Goal: Task Accomplishment & Management: Use online tool/utility

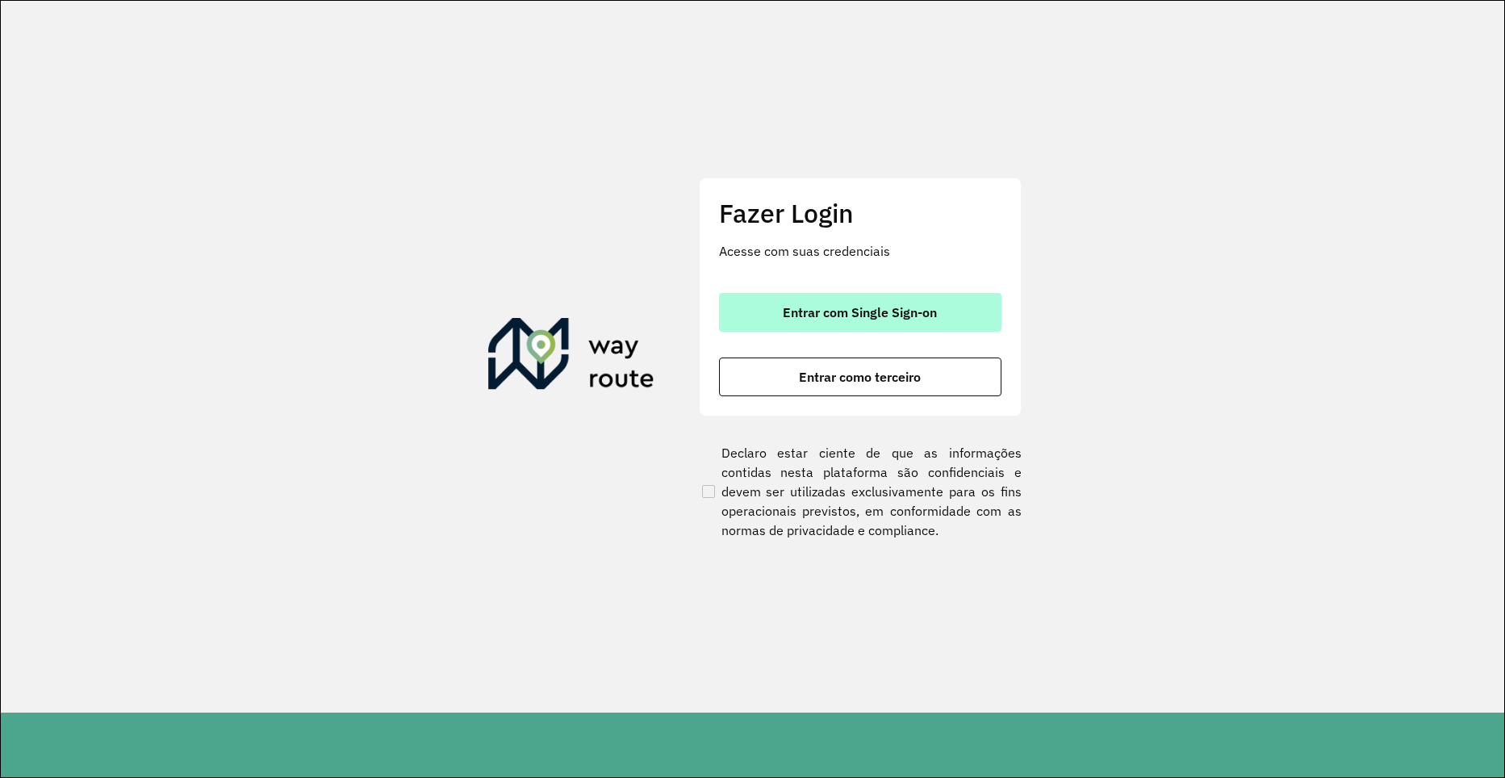
click at [890, 314] on span "Entrar com Single Sign-on" at bounding box center [860, 312] width 154 height 13
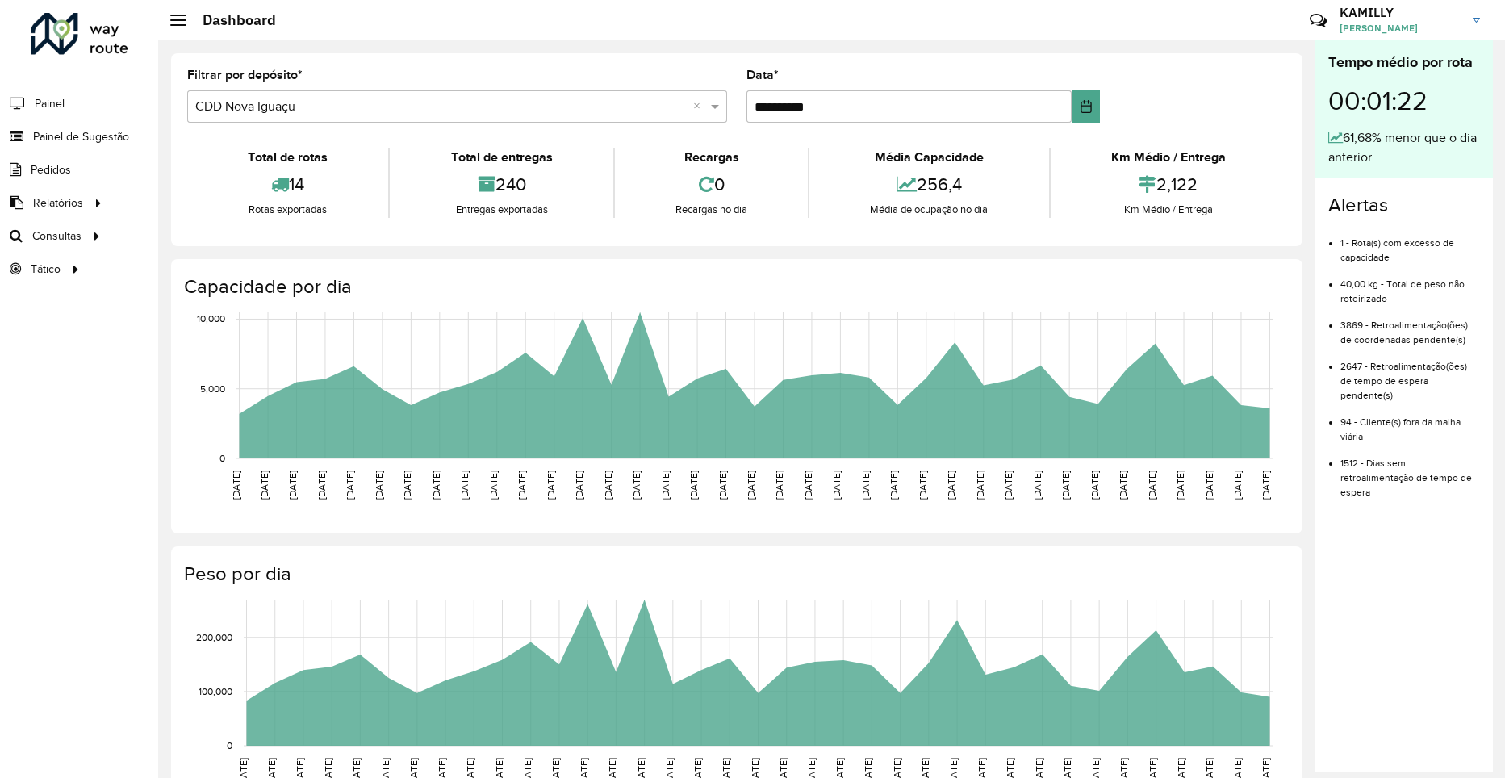
click at [1414, 32] on span "KAMILLY LIMA ABRAHAO" at bounding box center [1400, 28] width 121 height 15
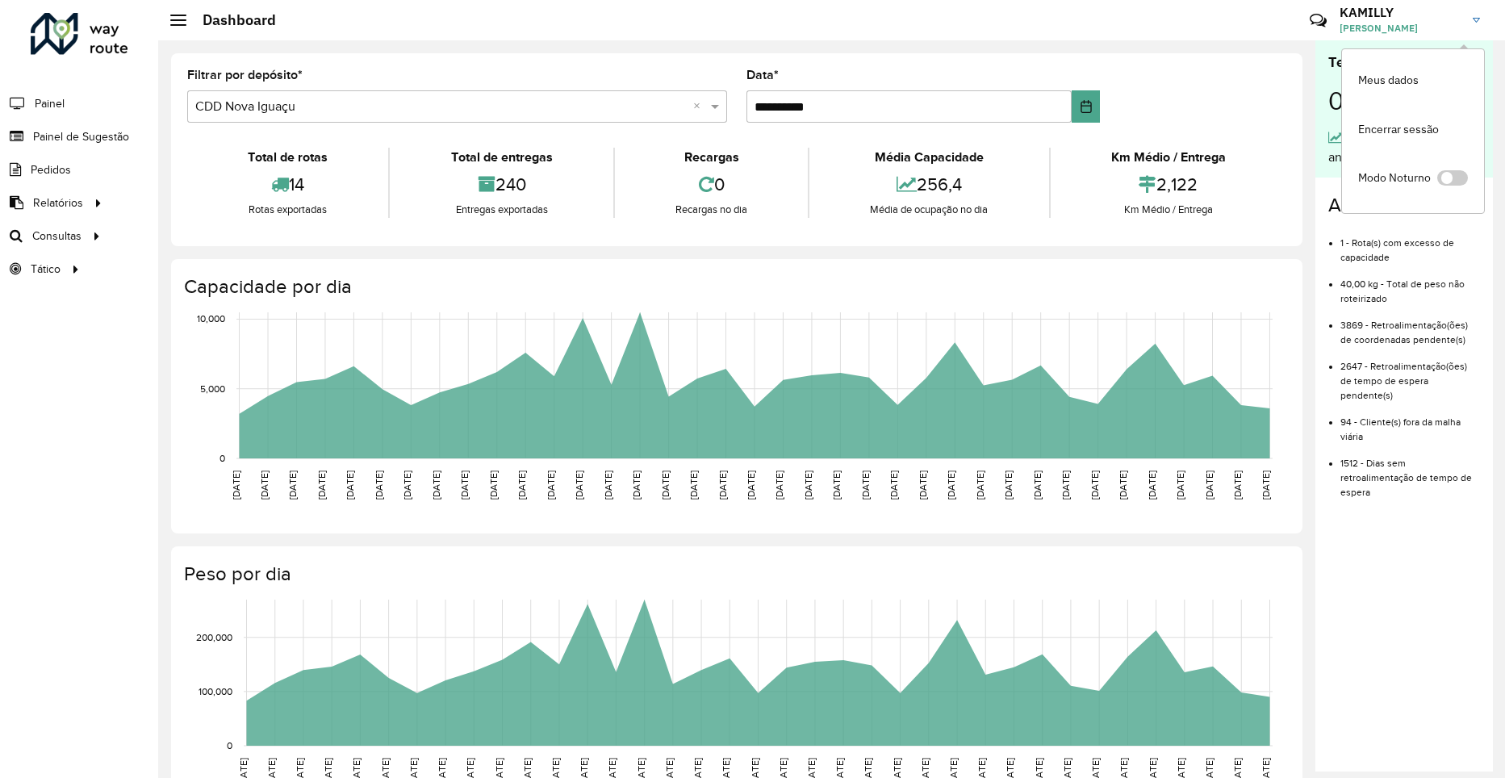
click at [1294, 53] on div "**********" at bounding box center [737, 149] width 1132 height 193
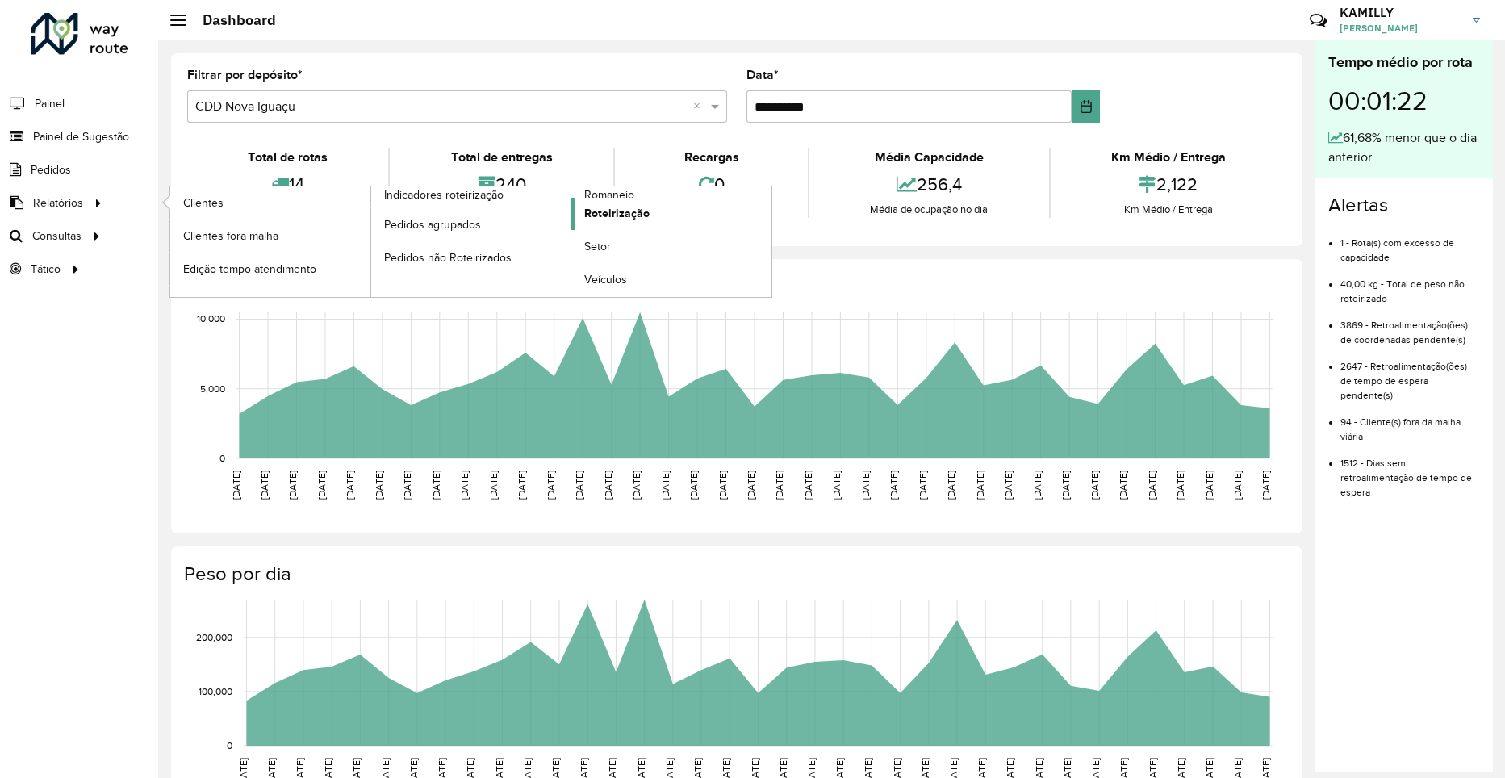
click at [640, 214] on span "Roteirização" at bounding box center [616, 213] width 65 height 17
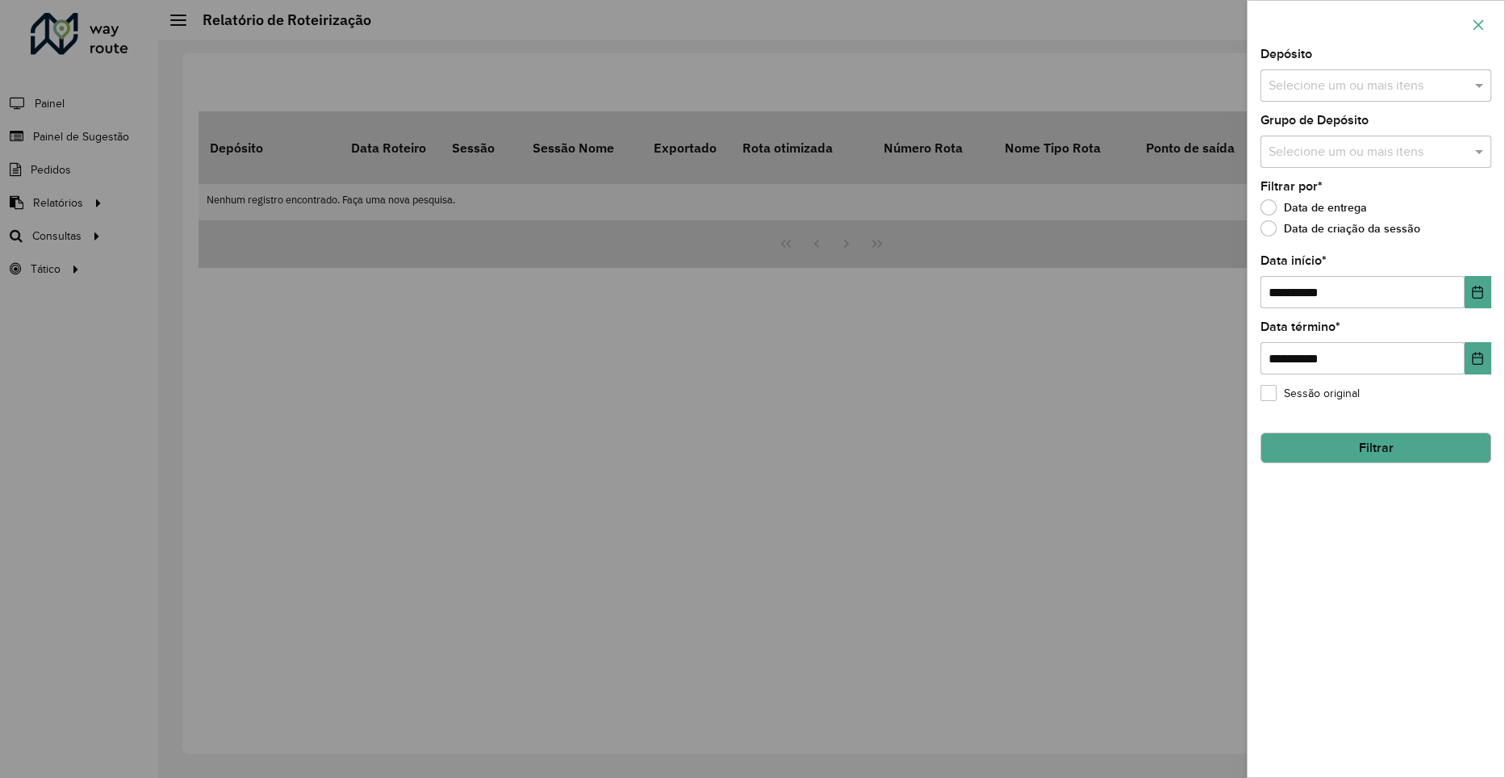
click at [1486, 23] on button "button" at bounding box center [1479, 25] width 26 height 26
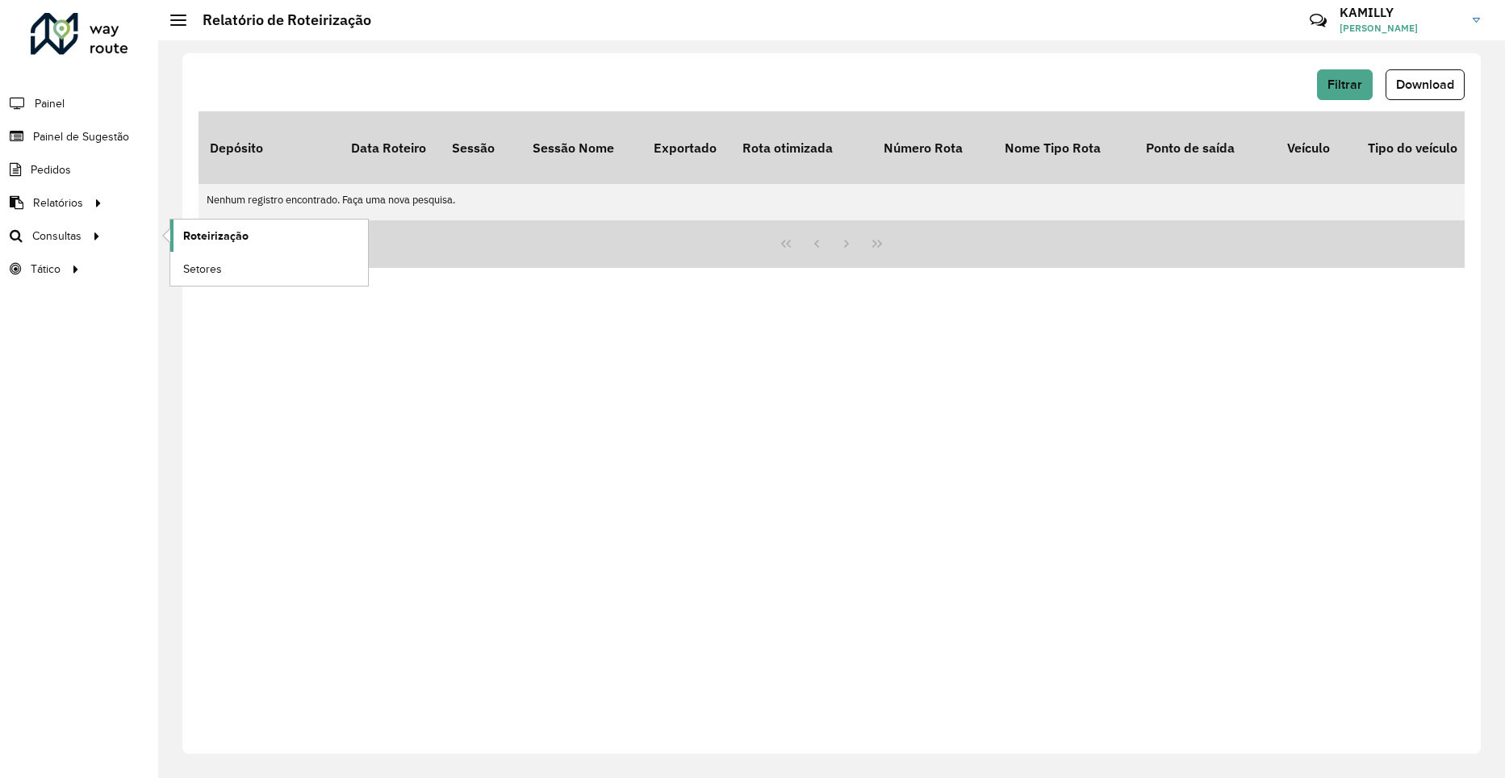
click at [191, 235] on span "Roteirização" at bounding box center [215, 236] width 65 height 17
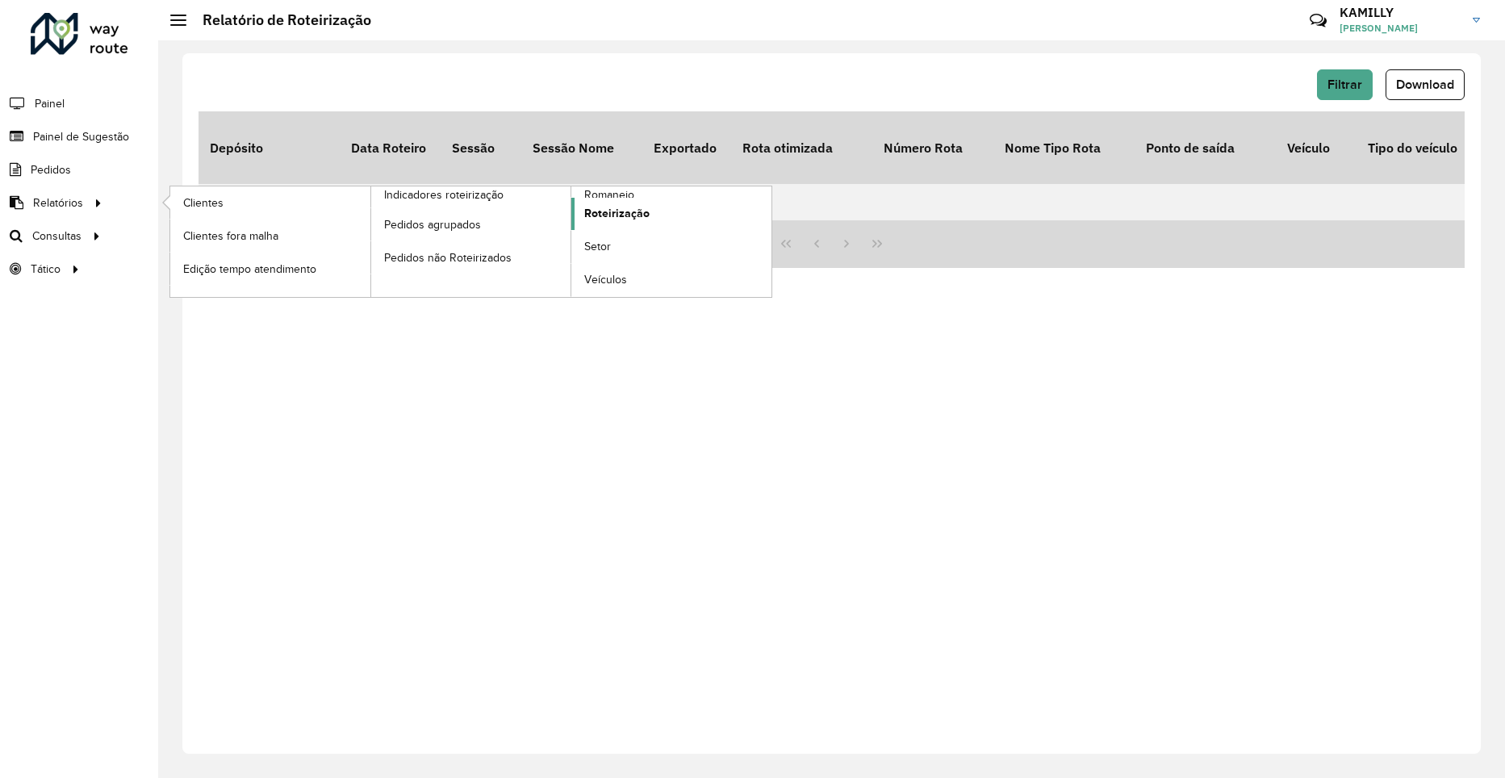
click at [633, 207] on span "Roteirização" at bounding box center [616, 213] width 65 height 17
click at [639, 213] on span "Roteirização" at bounding box center [616, 213] width 65 height 17
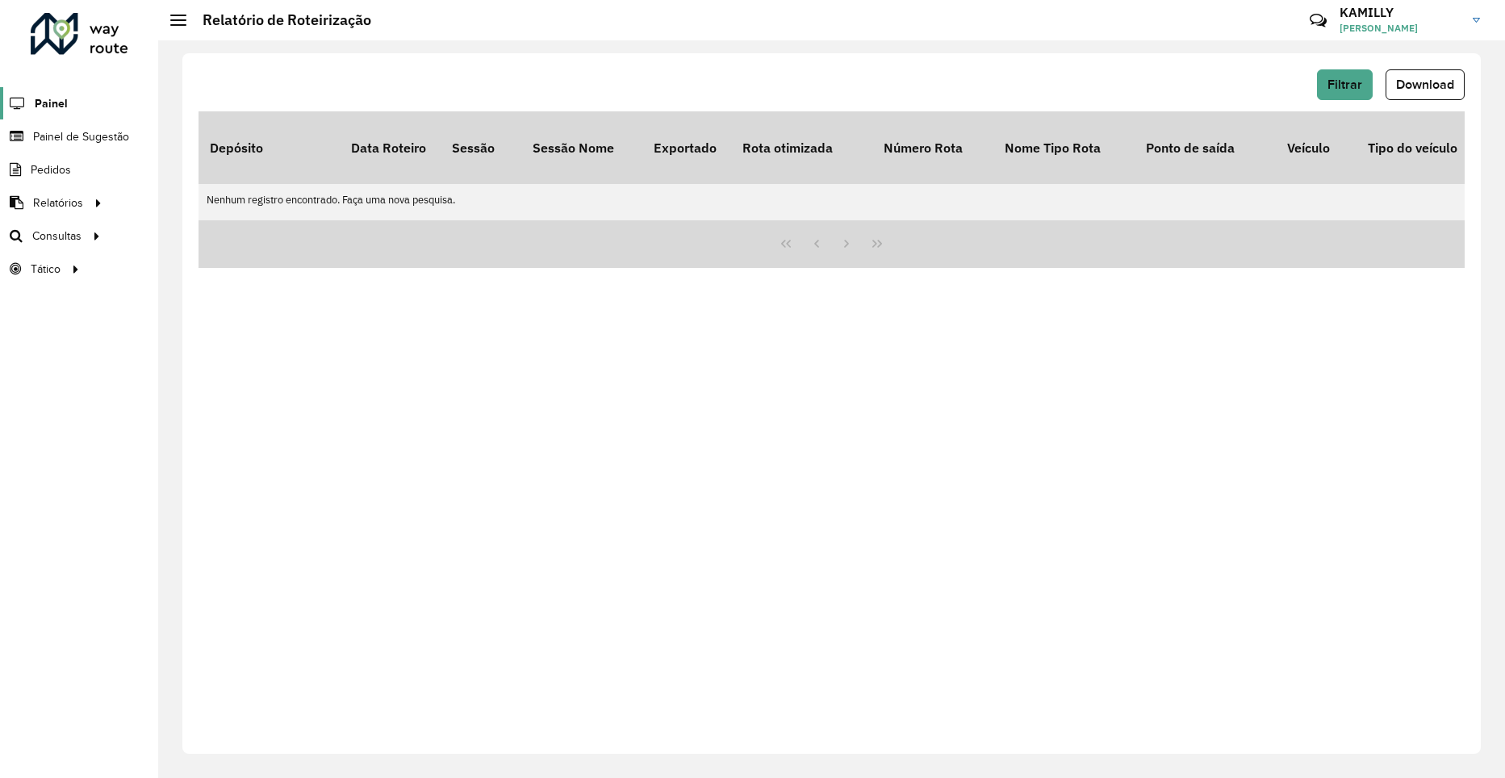
click at [53, 109] on span "Painel" at bounding box center [51, 103] width 33 height 17
click at [37, 103] on span "Painel" at bounding box center [51, 103] width 33 height 17
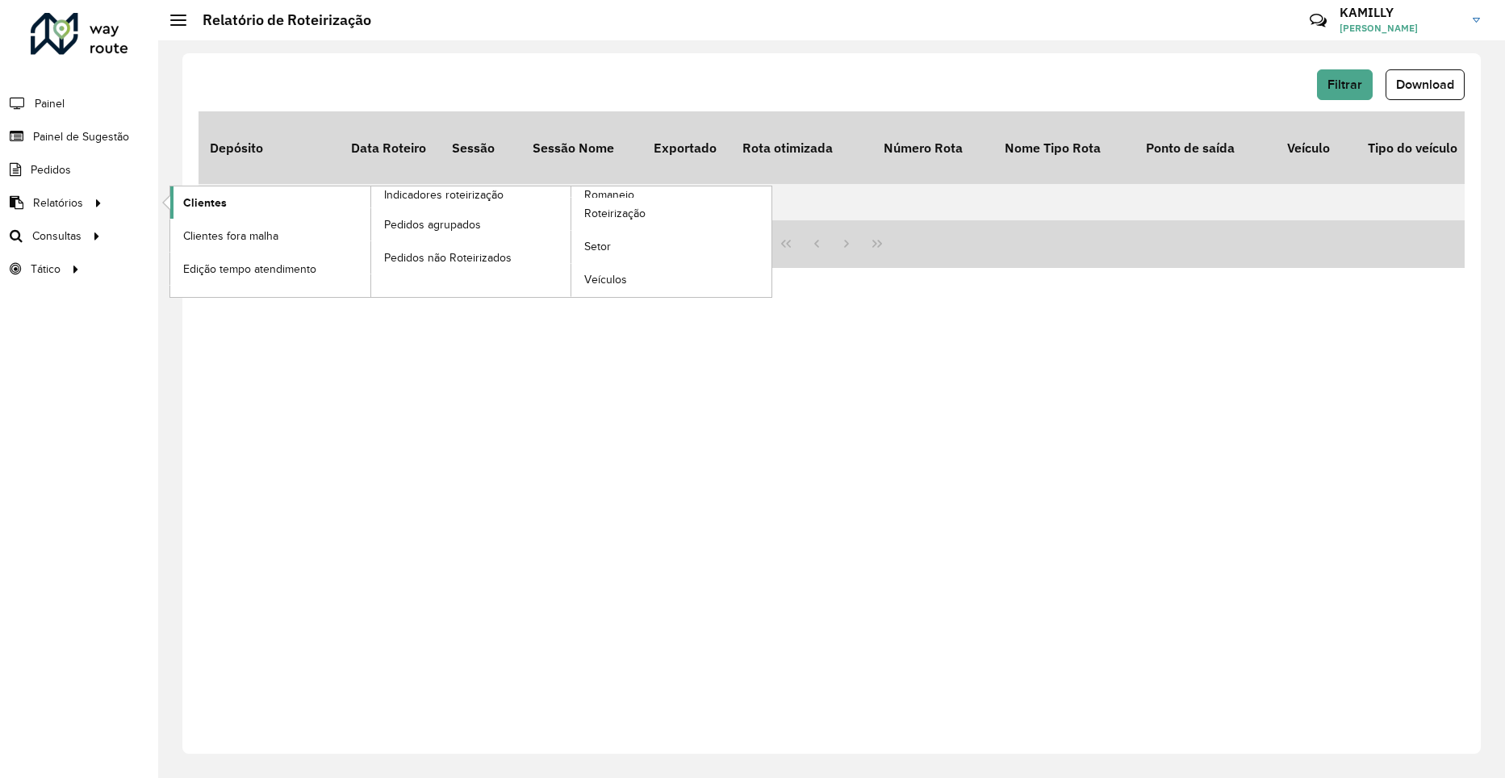
click at [204, 206] on span "Clientes" at bounding box center [205, 203] width 44 height 17
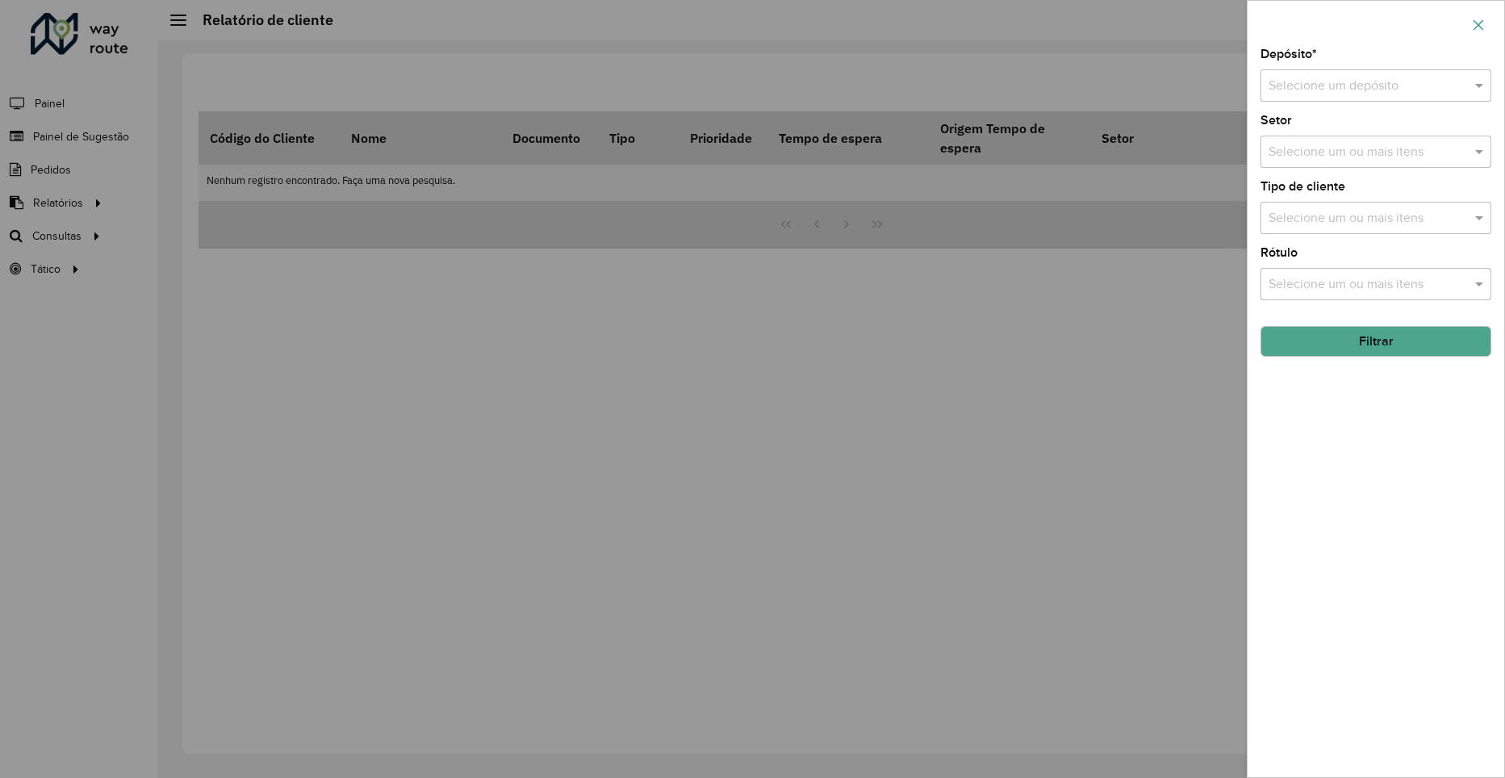
click at [1478, 29] on icon "button" at bounding box center [1478, 25] width 13 height 13
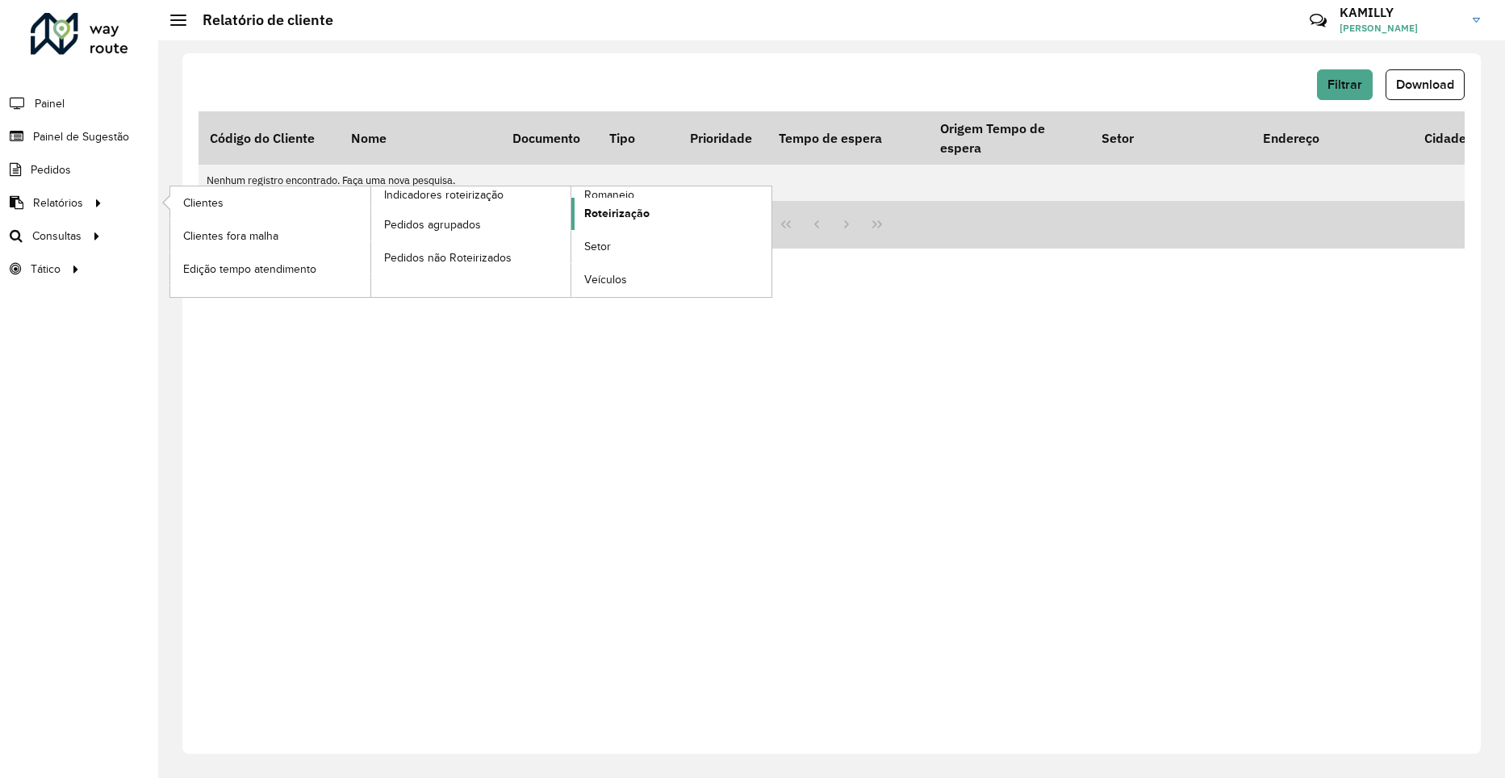
click at [616, 215] on span "Roteirização" at bounding box center [616, 213] width 65 height 17
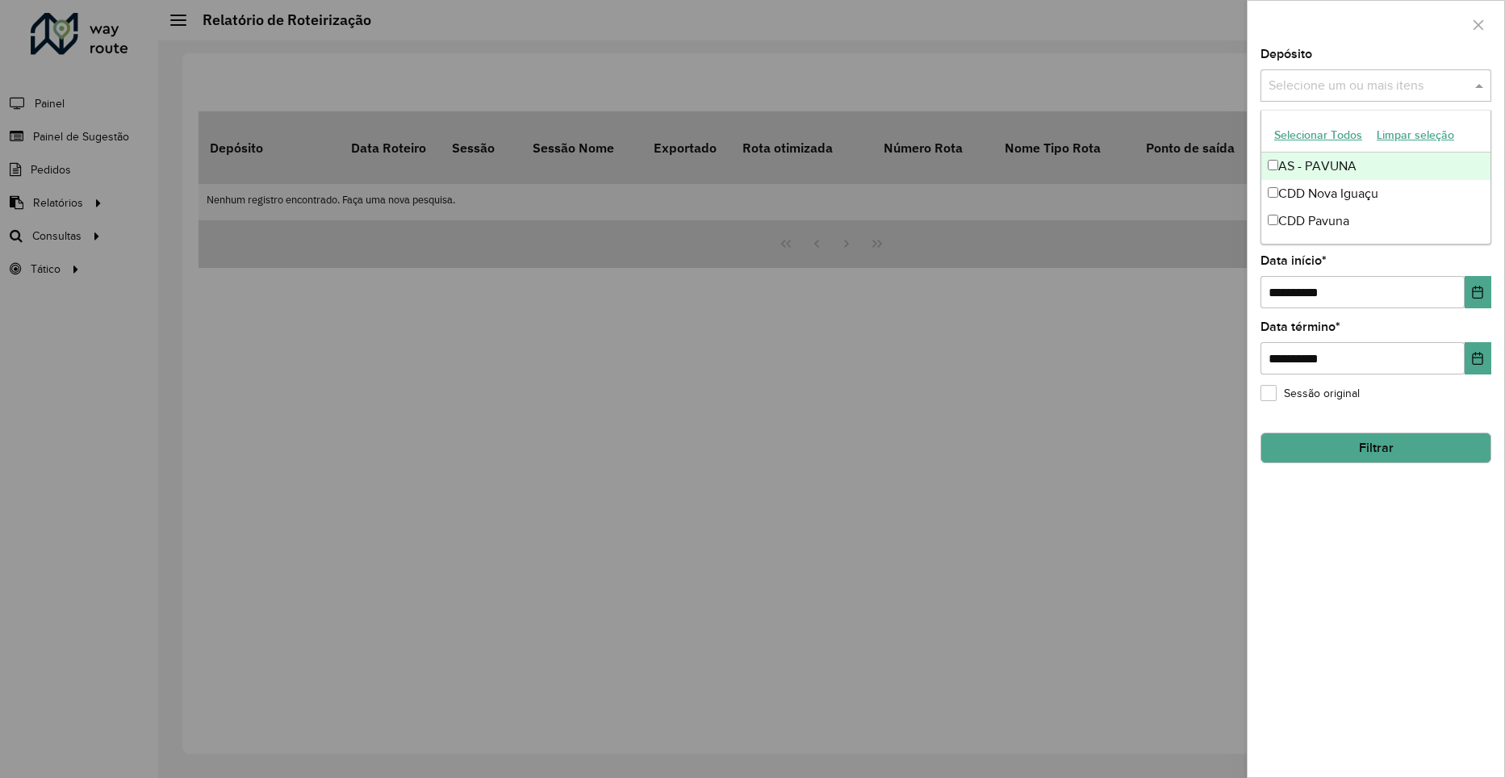
click at [1311, 90] on input "text" at bounding box center [1368, 86] width 207 height 19
click at [1324, 191] on div "CDD Nova Iguaçu" at bounding box center [1376, 193] width 229 height 27
click at [1364, 528] on div "**********" at bounding box center [1376, 412] width 257 height 729
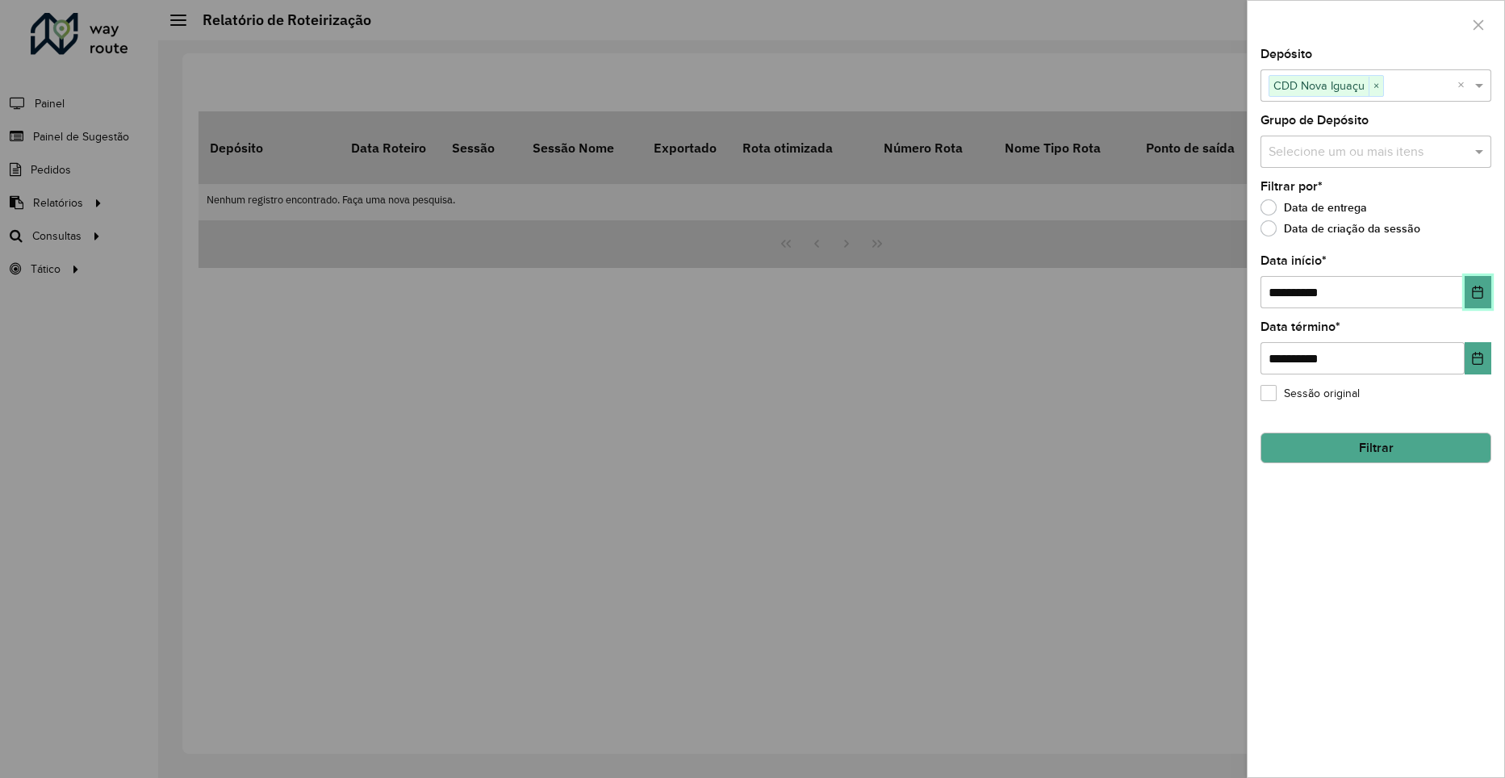
click at [1473, 282] on button "Choose Date" at bounding box center [1478, 292] width 27 height 32
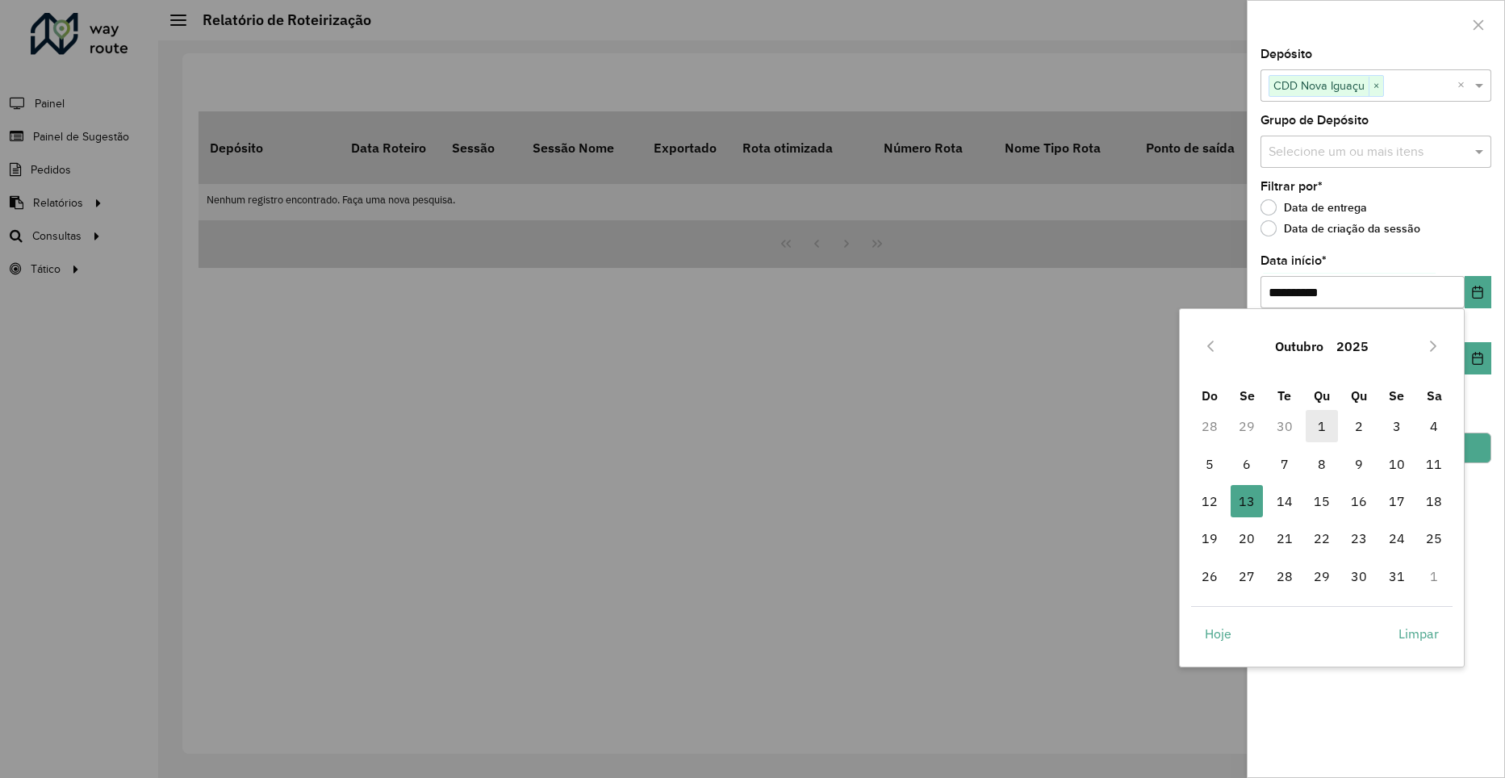
click at [1327, 429] on span "1" at bounding box center [1322, 426] width 32 height 32
type input "**********"
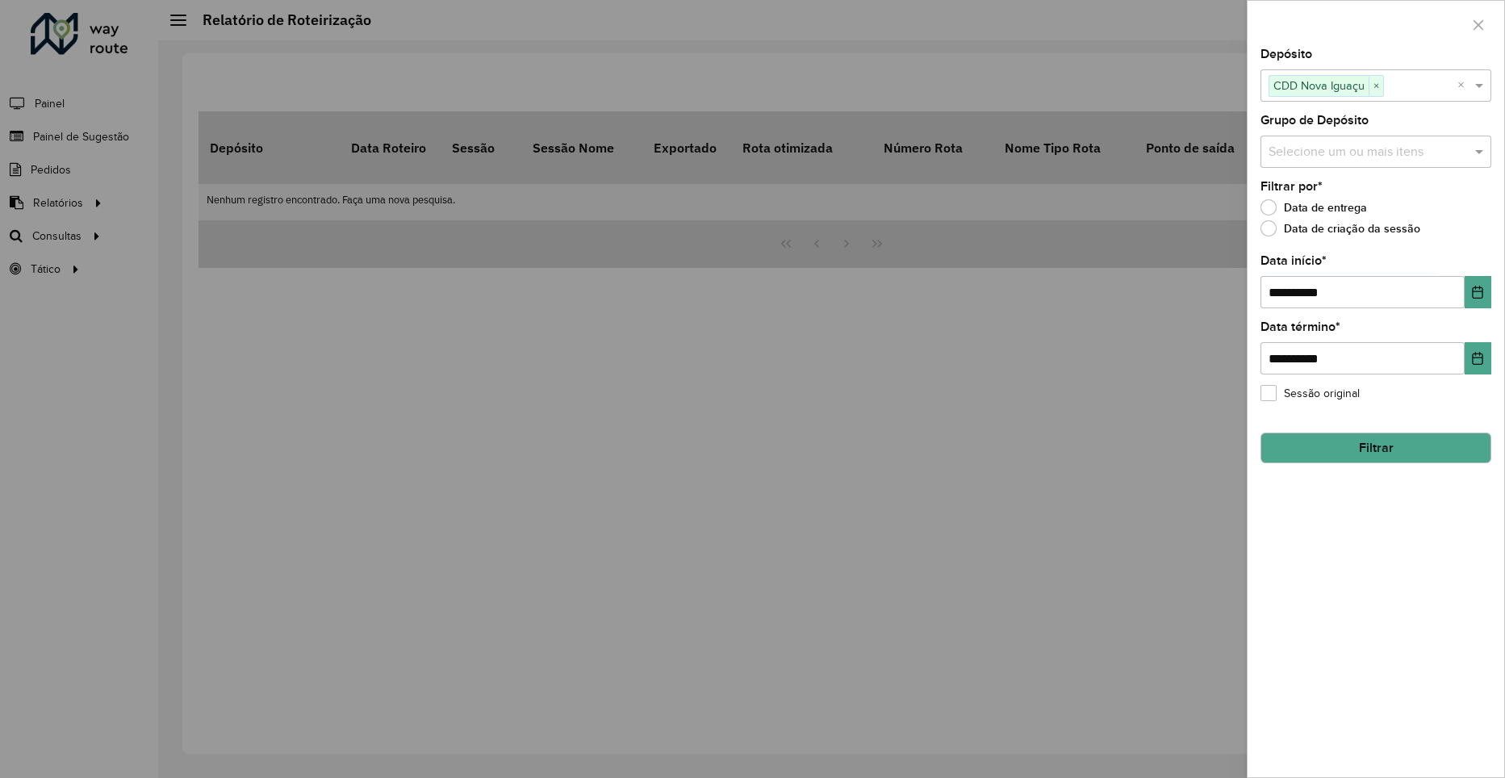
click at [1375, 448] on button "Filtrar" at bounding box center [1376, 448] width 231 height 31
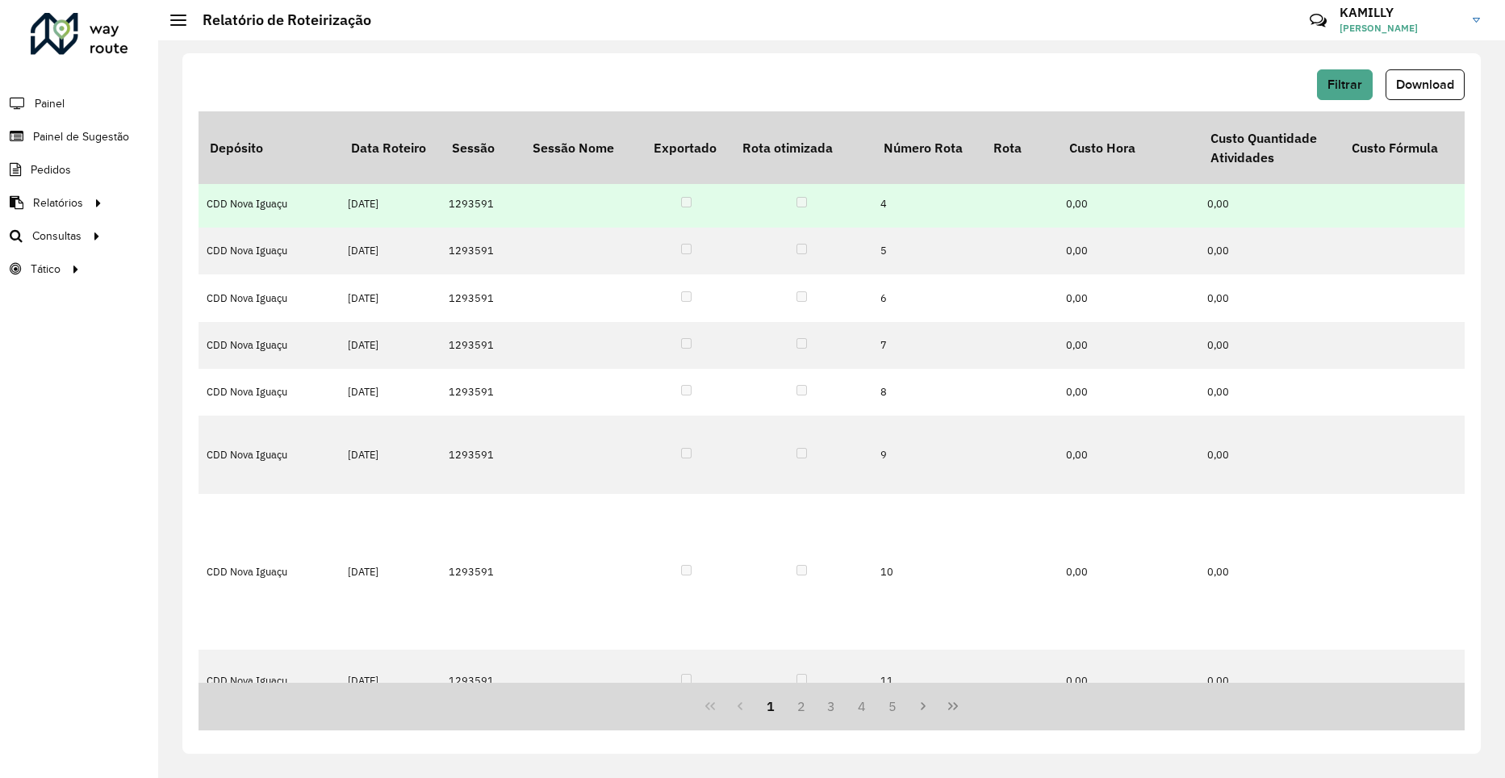
scroll to position [0, 1371]
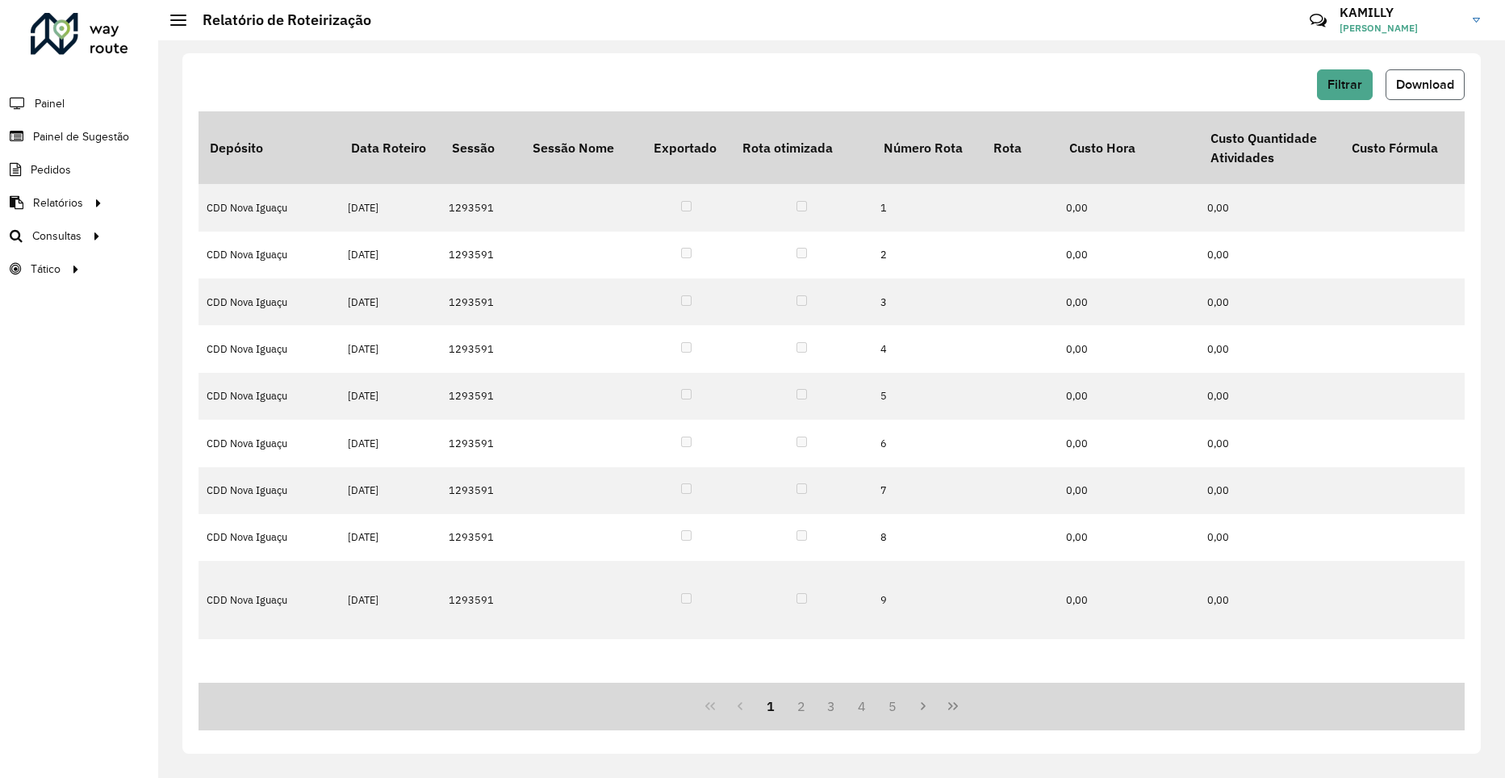
click at [1407, 84] on span "Download" at bounding box center [1426, 84] width 58 height 14
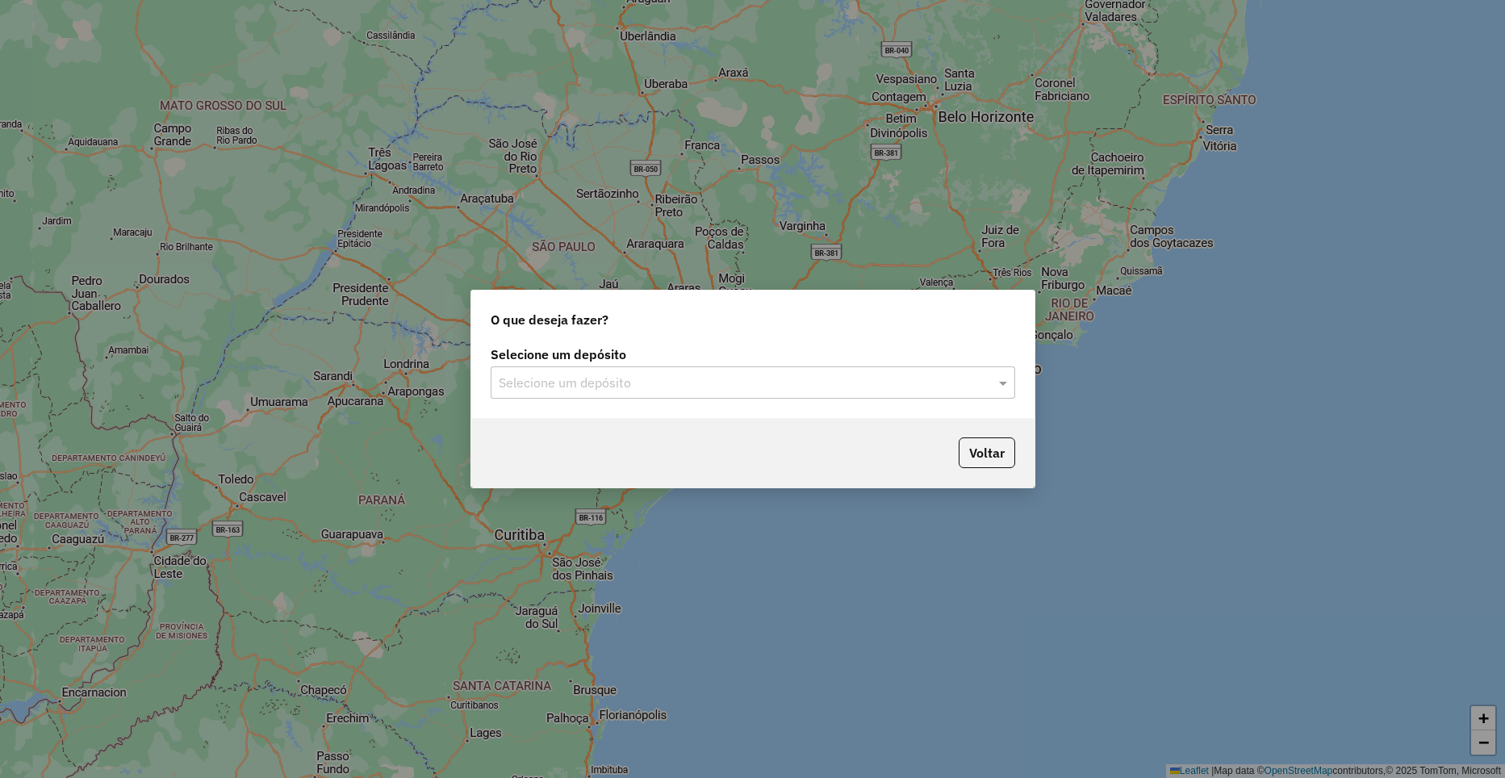
click at [592, 389] on input "text" at bounding box center [737, 383] width 476 height 19
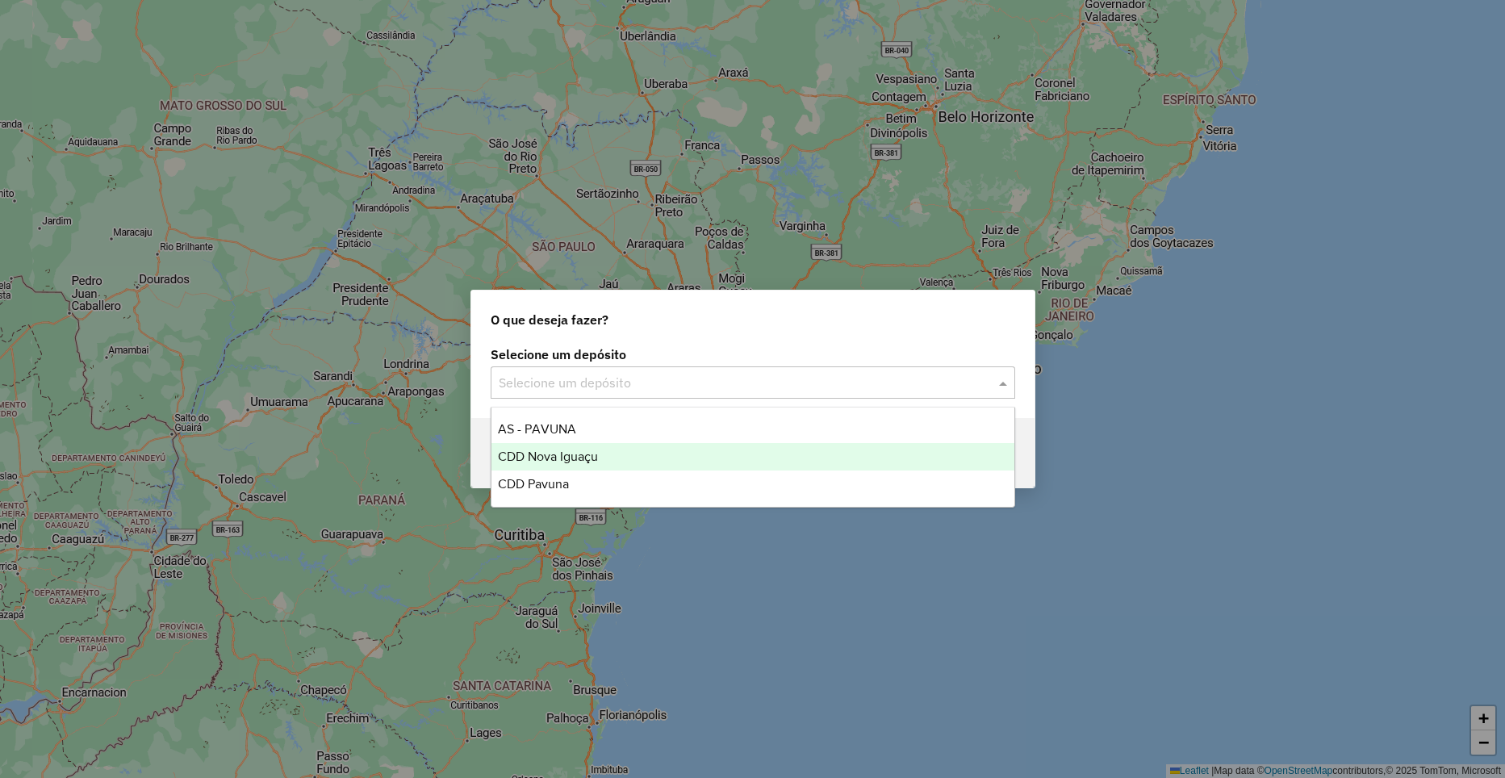
click at [635, 460] on div "CDD Nova Iguaçu" at bounding box center [753, 456] width 523 height 27
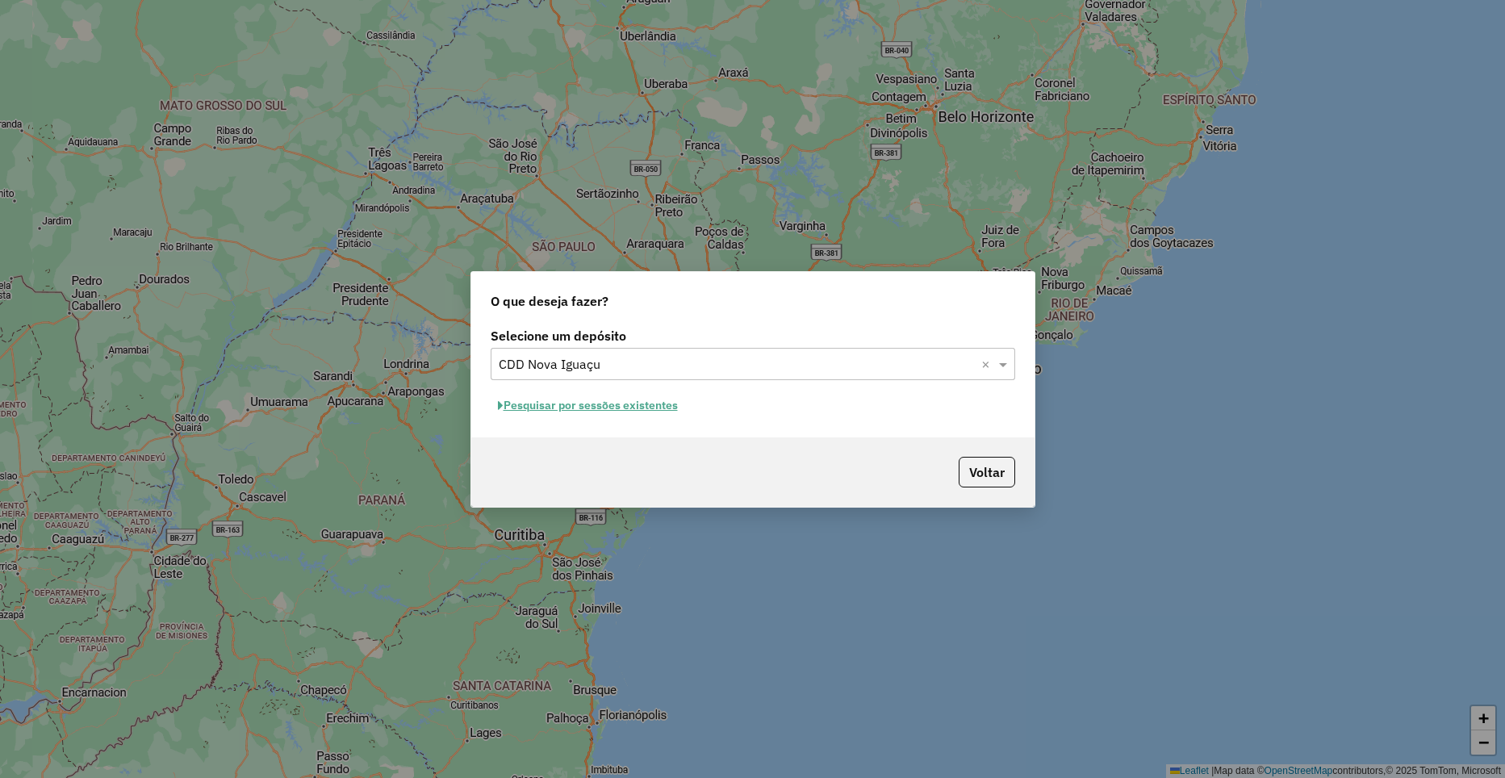
click at [630, 408] on button "Pesquisar por sessões existentes" at bounding box center [588, 405] width 195 height 25
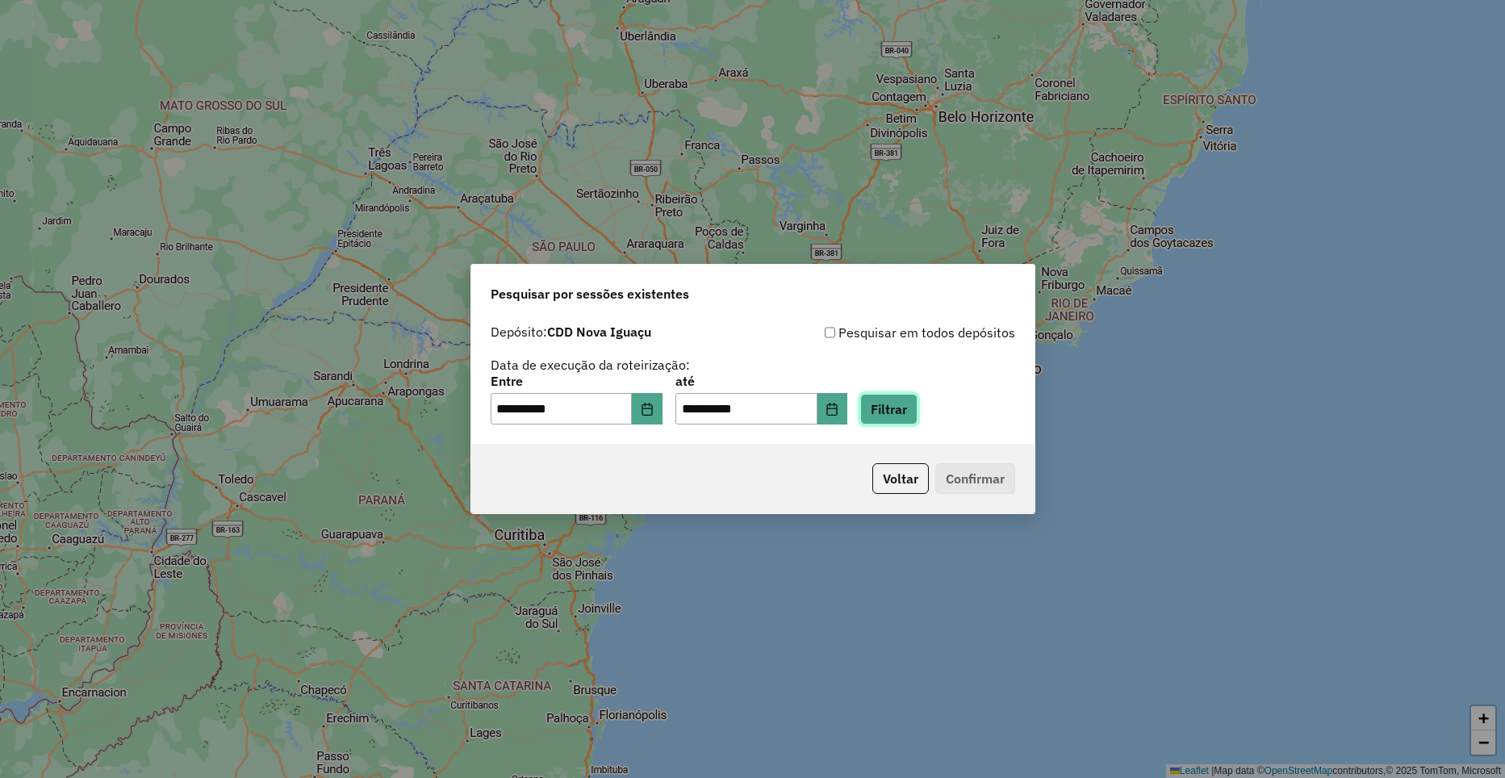
click at [900, 420] on button "Filtrar" at bounding box center [889, 409] width 57 height 31
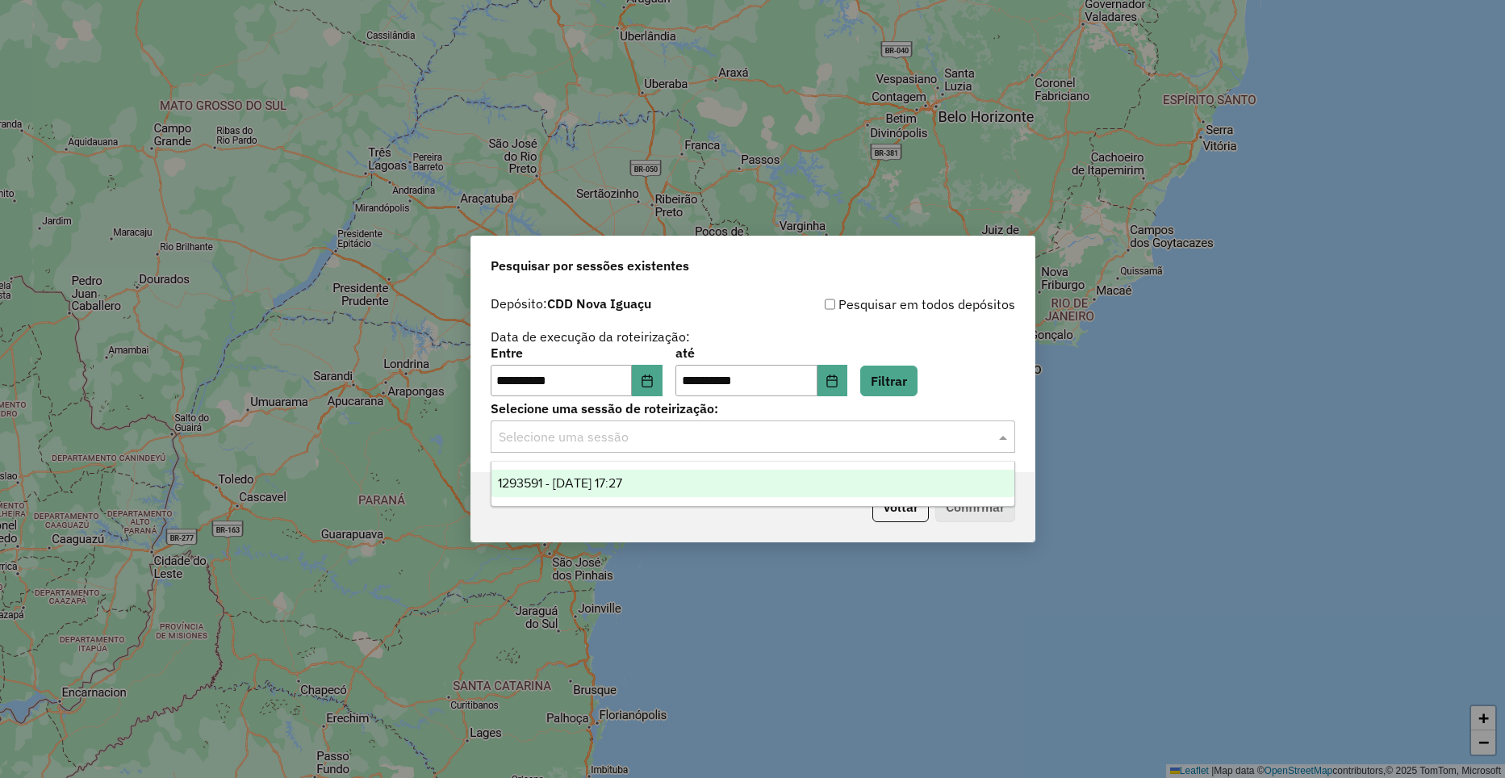
click at [984, 441] on div at bounding box center [753, 436] width 525 height 21
click at [777, 492] on div "1293591 - 13/10/2025 17:27" at bounding box center [753, 483] width 523 height 27
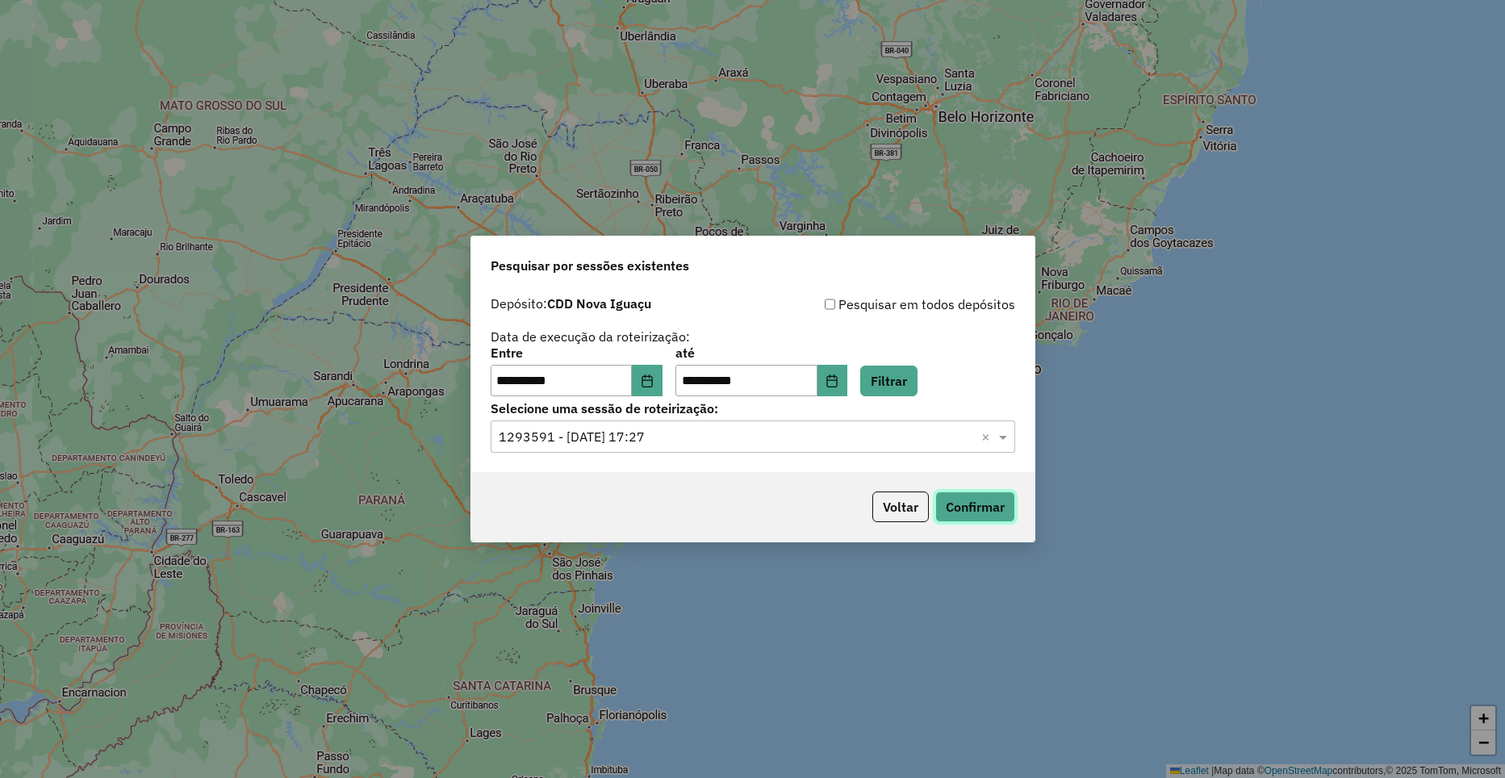
click at [1002, 509] on button "Confirmar" at bounding box center [976, 507] width 80 height 31
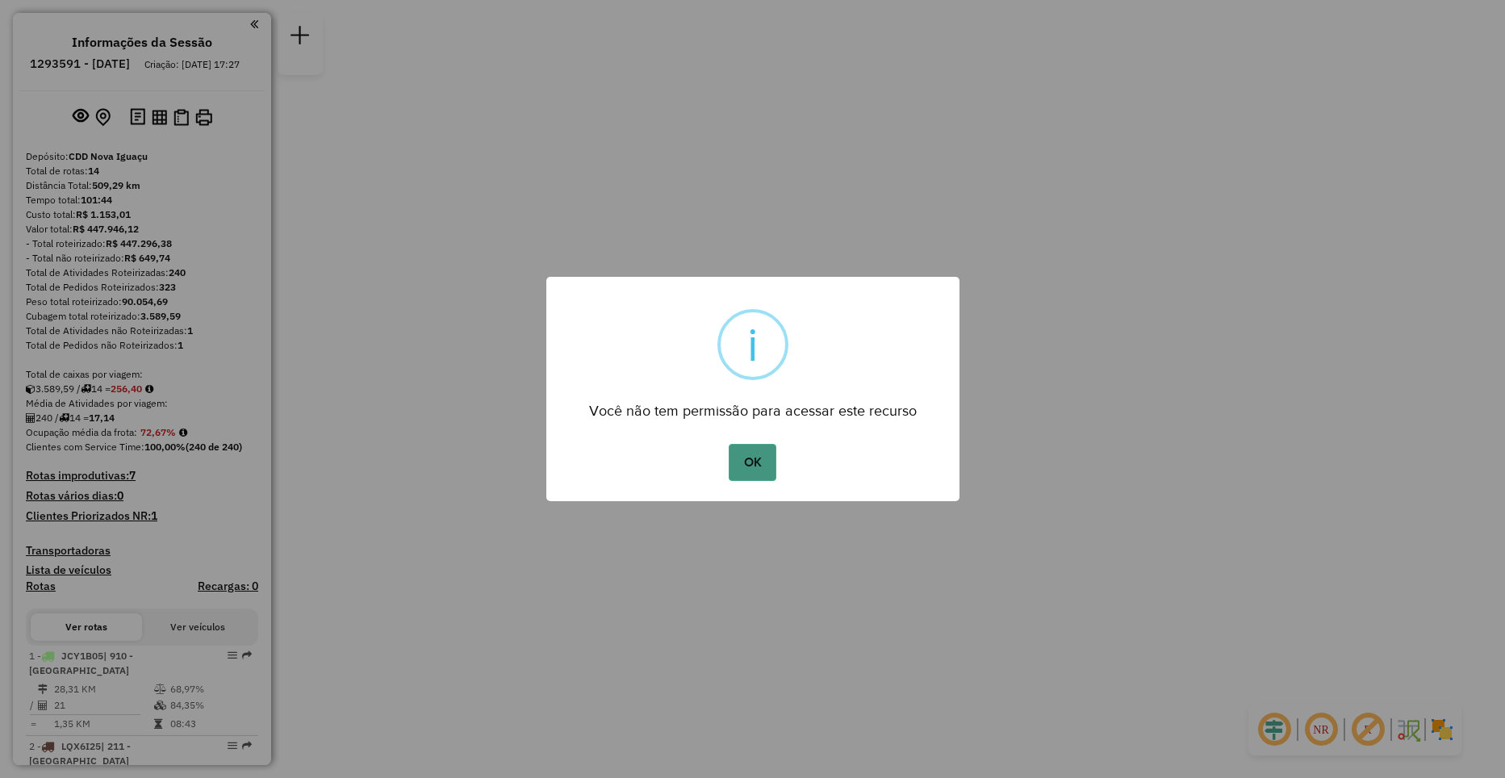
click at [756, 457] on button "OK" at bounding box center [753, 462] width 48 height 37
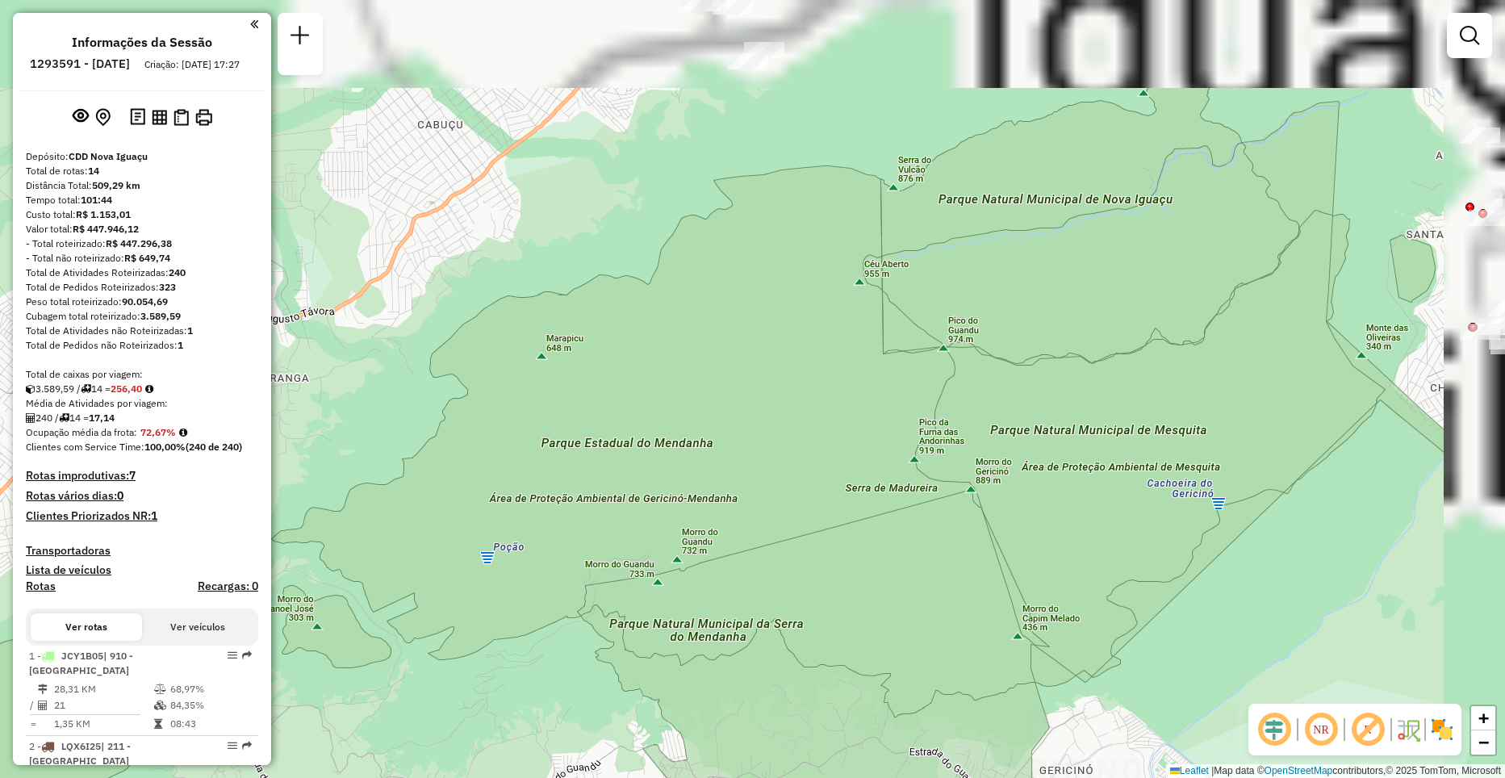
drag, startPoint x: 833, startPoint y: 221, endPoint x: 628, endPoint y: 484, distance: 333.6
click at [628, 484] on div "Janela de atendimento Grade de atendimento Capacidade Transportadoras Veículos …" at bounding box center [752, 389] width 1505 height 778
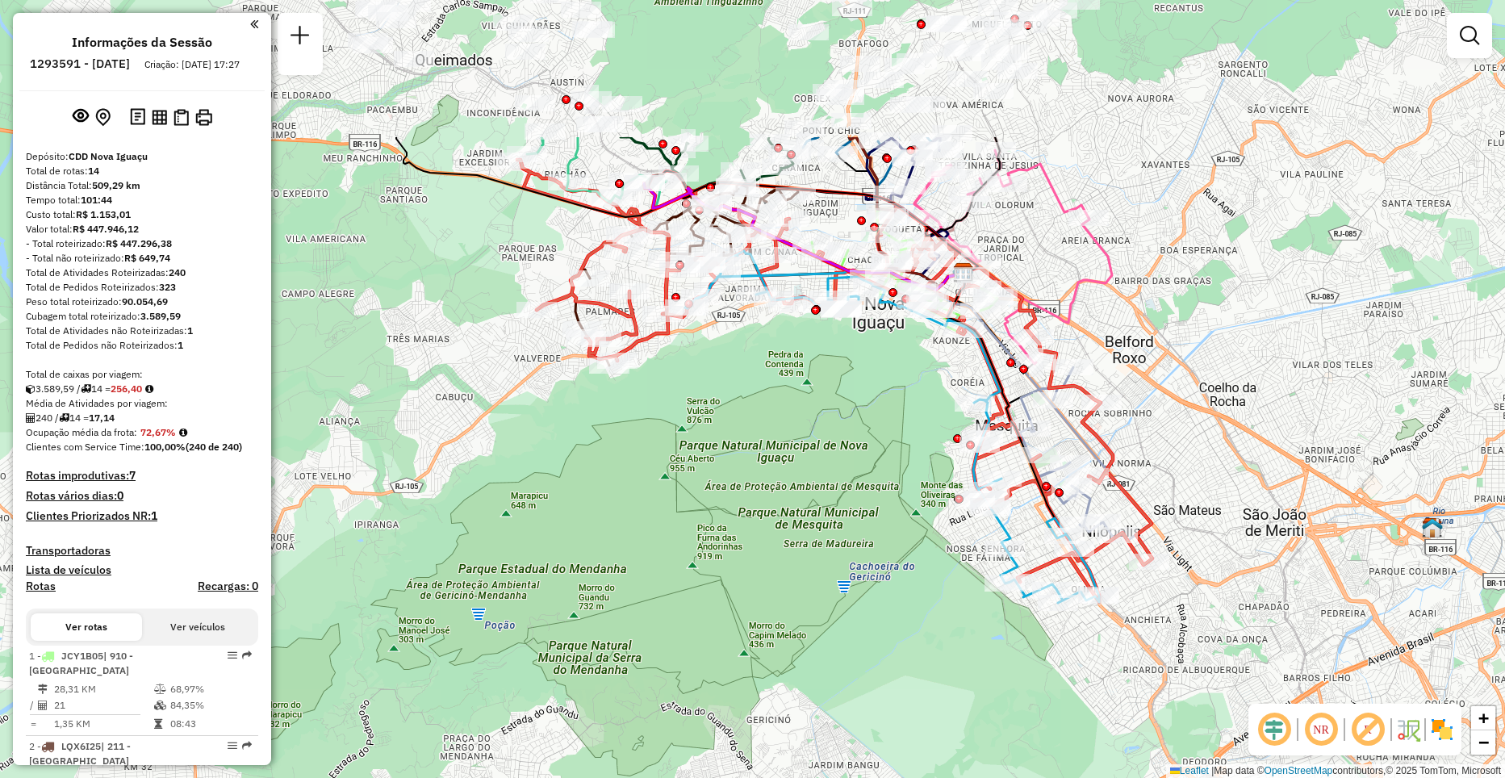
drag, startPoint x: 905, startPoint y: 165, endPoint x: 710, endPoint y: 379, distance: 290.3
click at [710, 379] on div "Janela de atendimento Grade de atendimento Capacidade Transportadoras Veículos …" at bounding box center [752, 389] width 1505 height 778
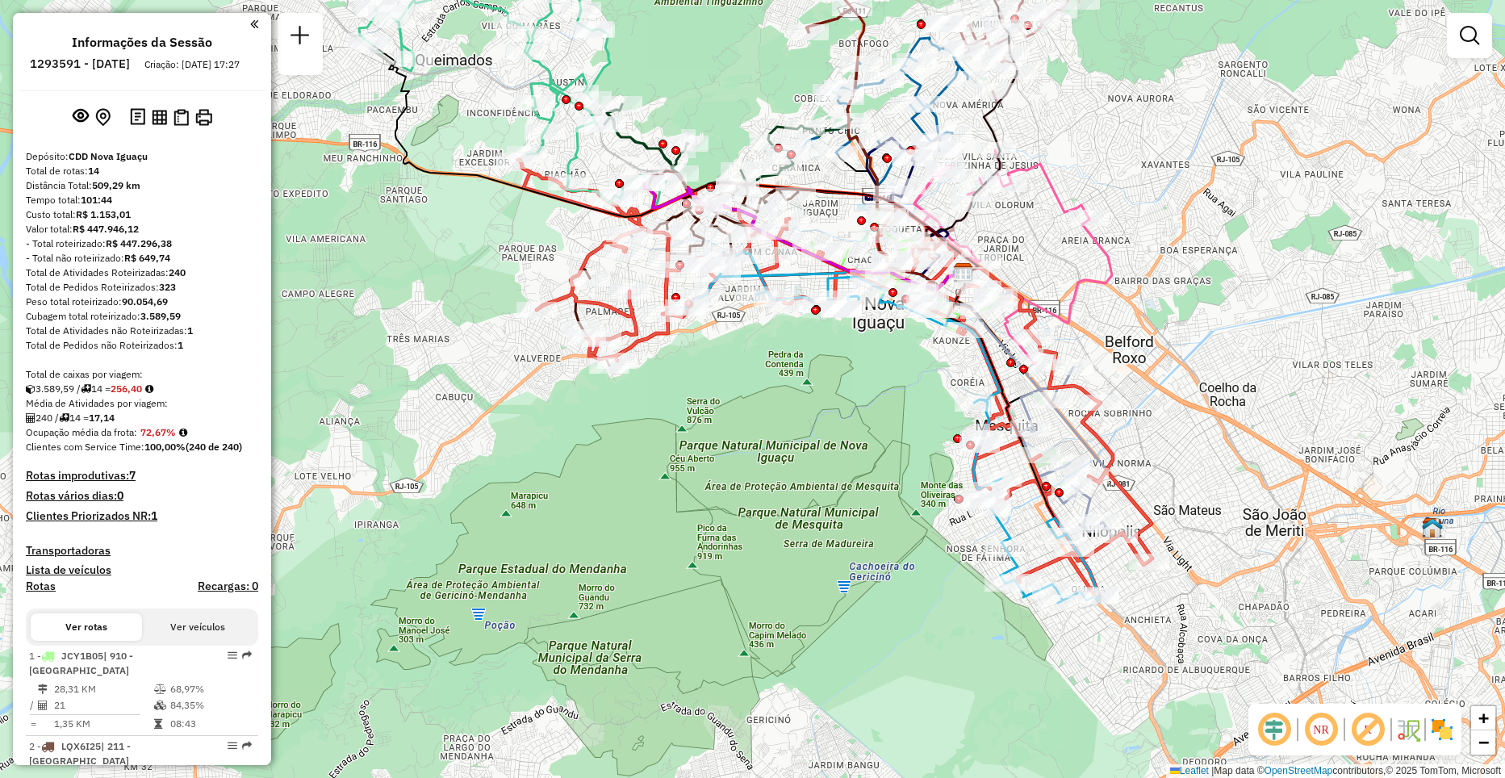
click at [1443, 724] on img at bounding box center [1443, 730] width 26 height 26
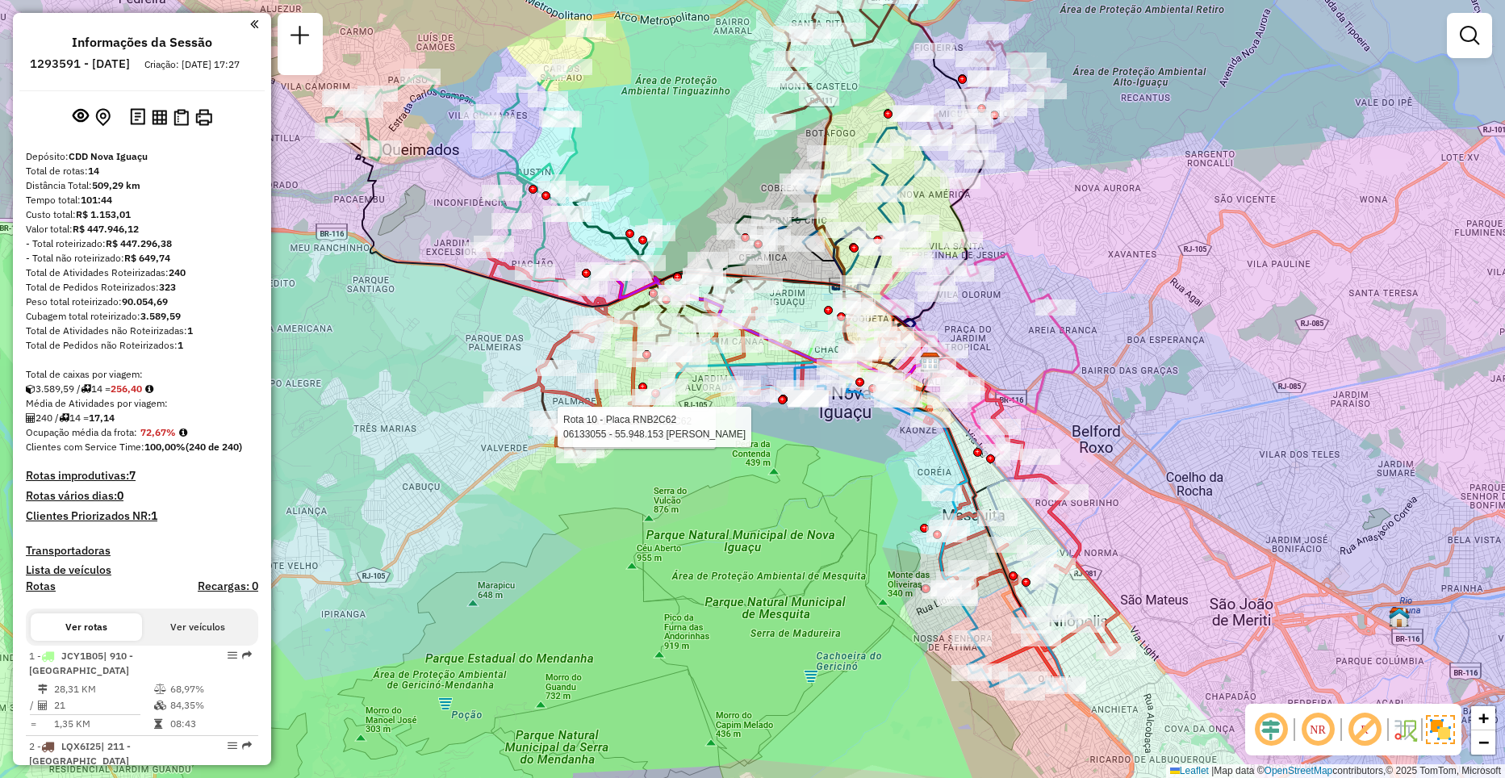
scroll to position [81, 0]
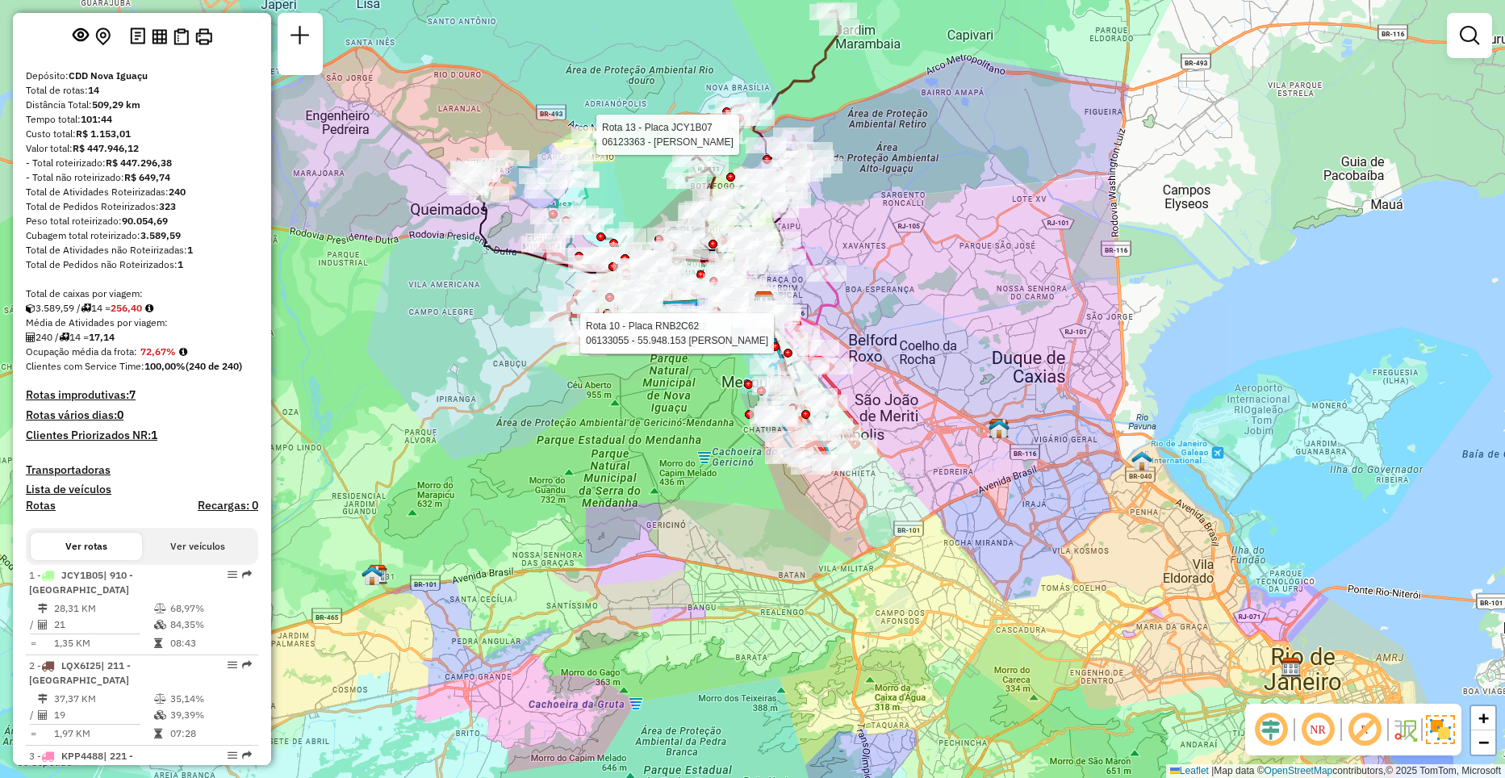
select select "**********"
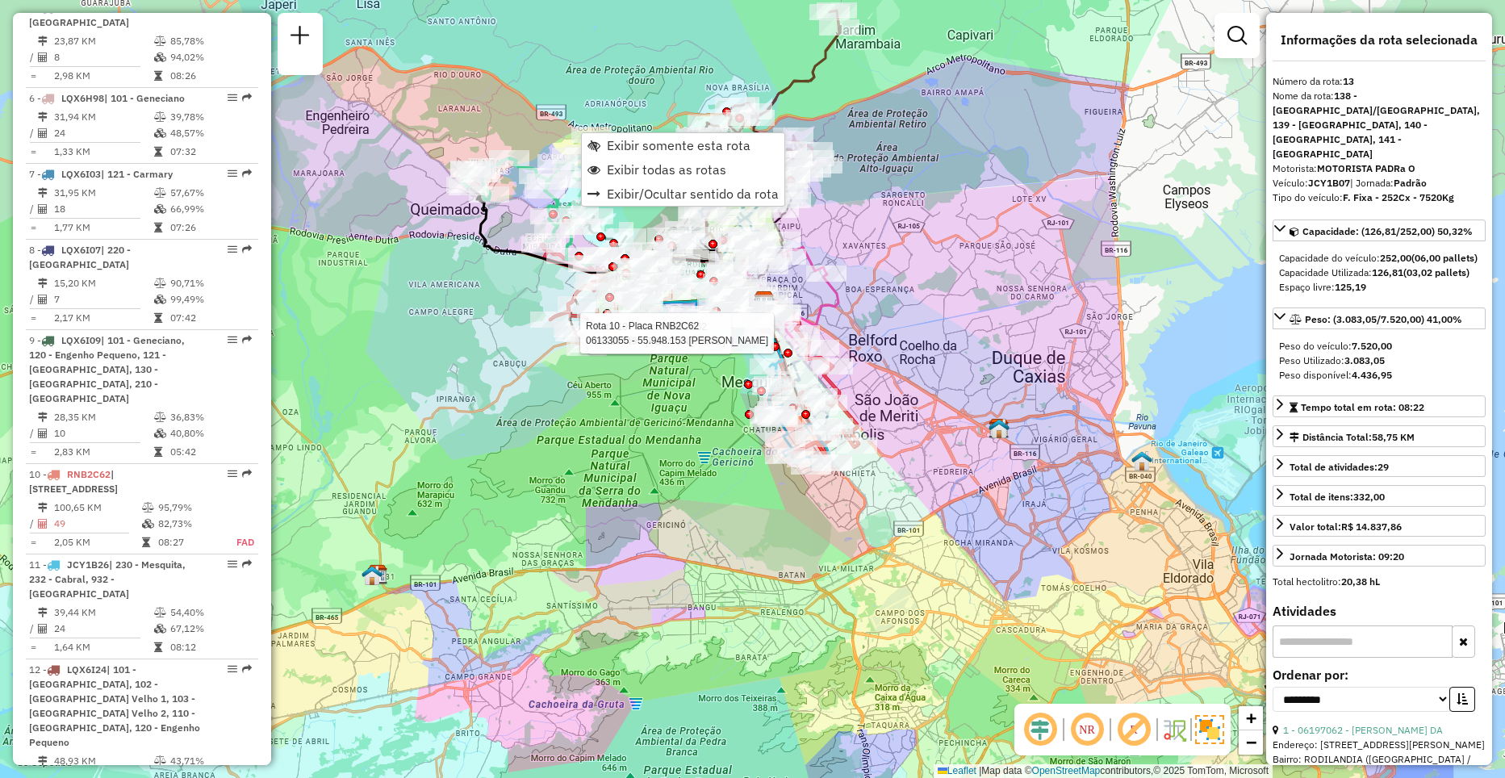
scroll to position [1486, 0]
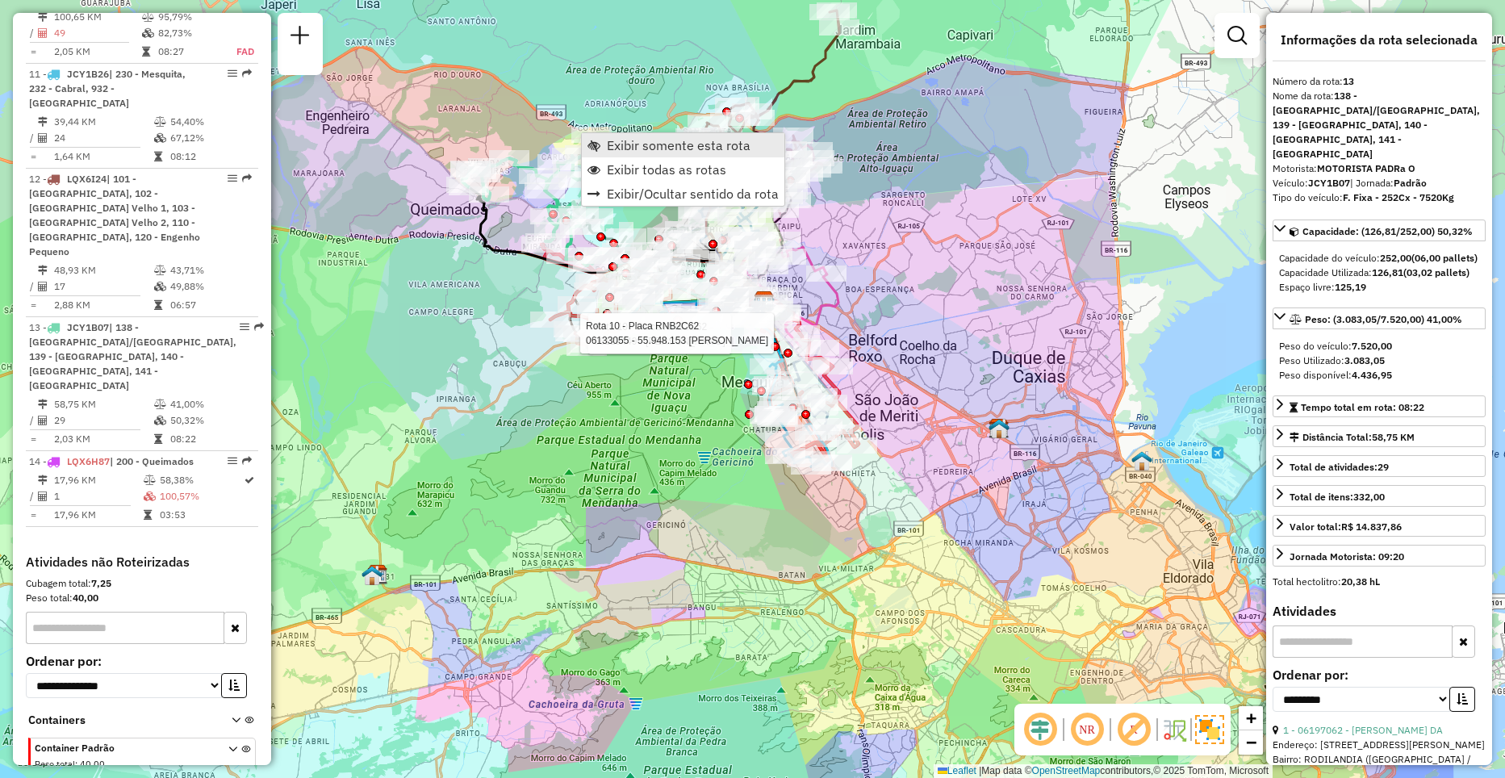
click at [610, 144] on span "Exibir somente esta rota" at bounding box center [679, 145] width 144 height 13
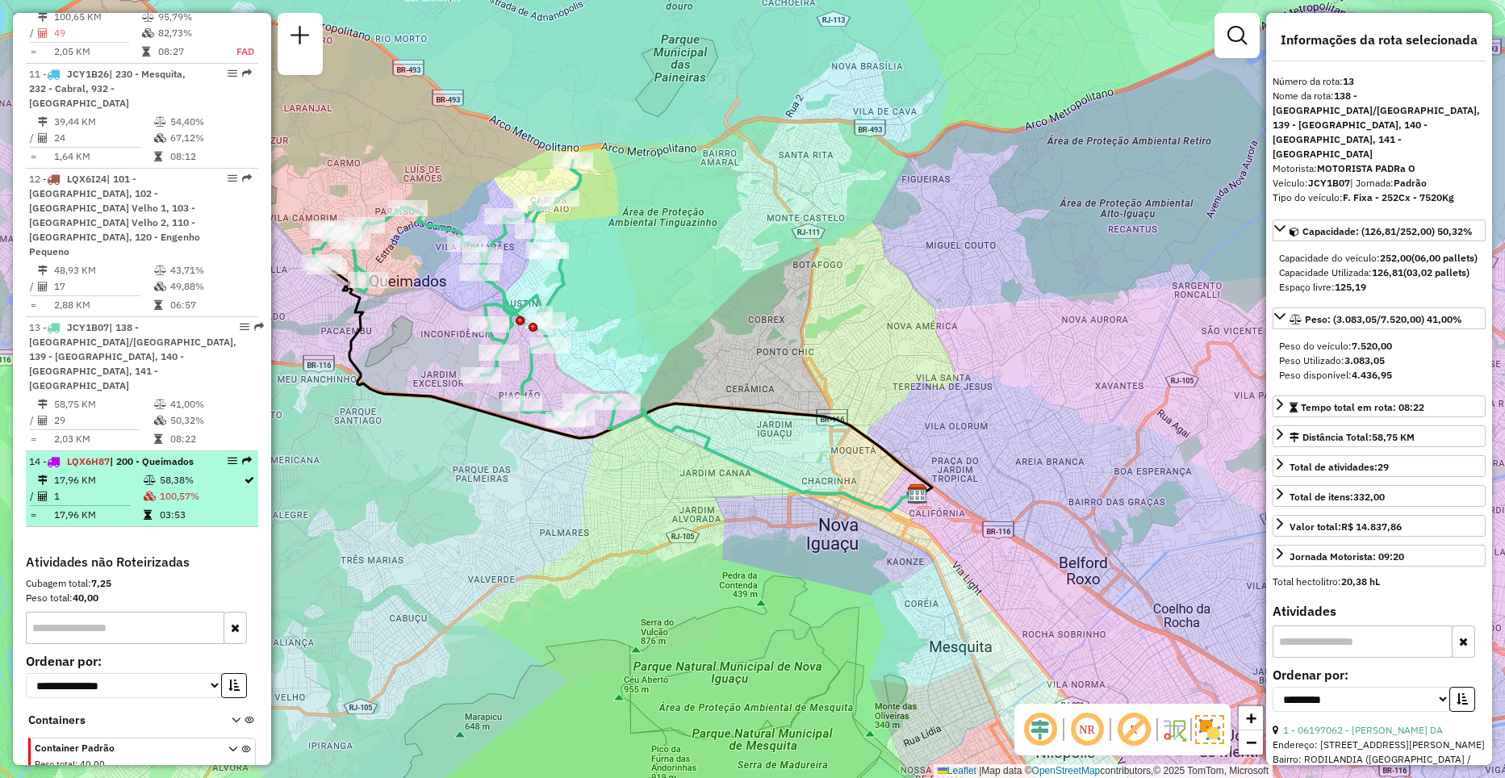
click at [65, 472] on td "17,96 KM" at bounding box center [98, 480] width 90 height 16
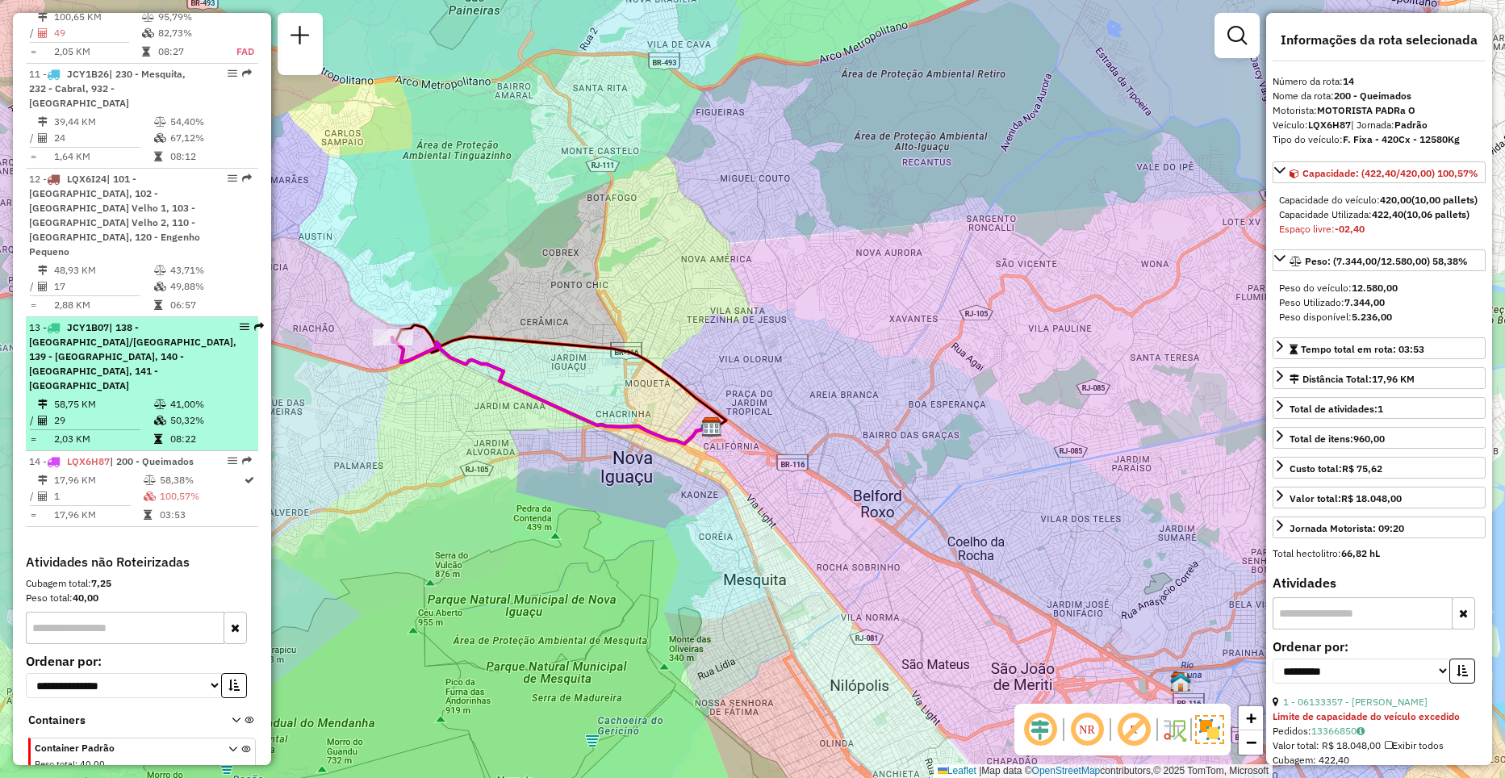
click at [144, 412] on td "29" at bounding box center [103, 420] width 100 height 16
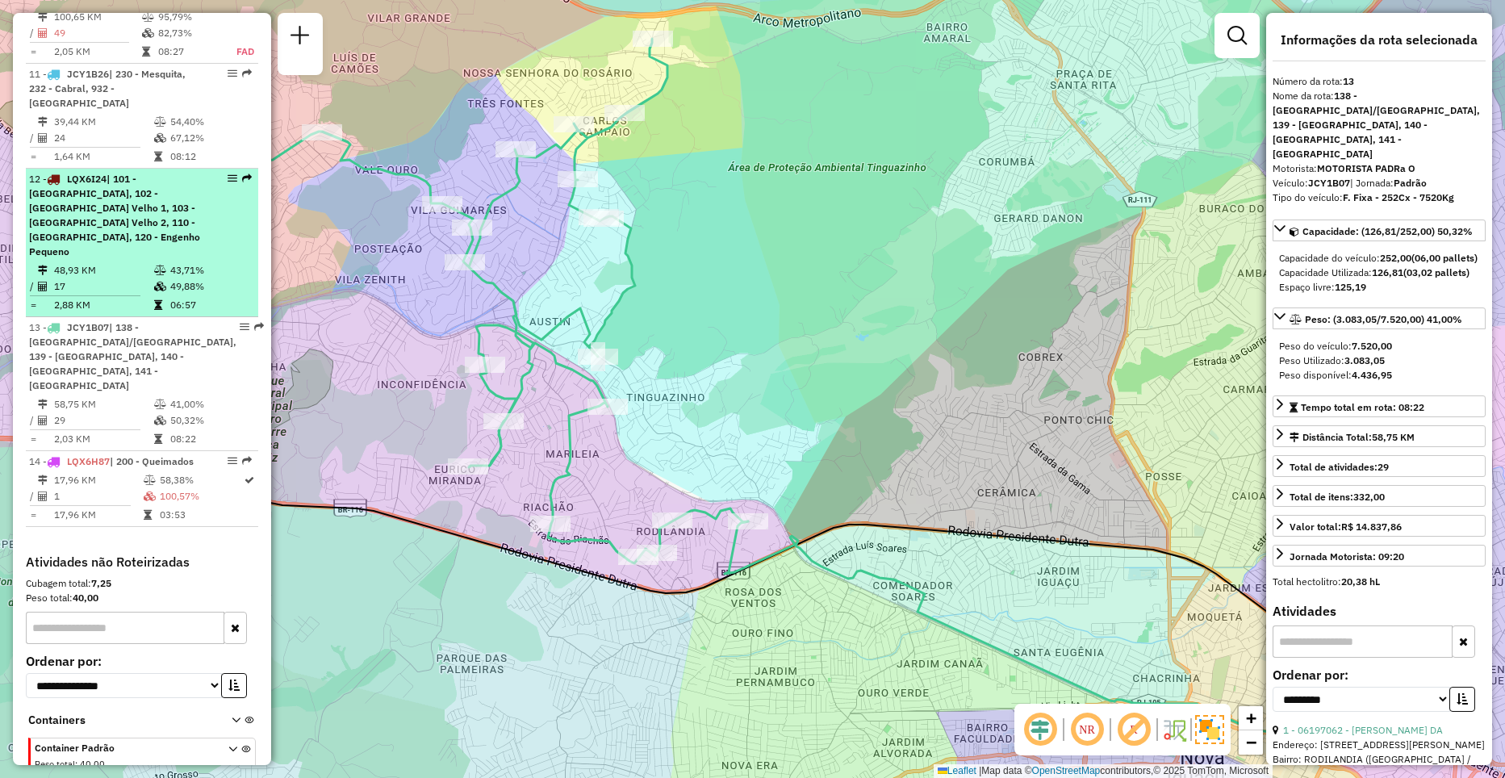
click at [160, 297] on td at bounding box center [161, 305] width 16 height 16
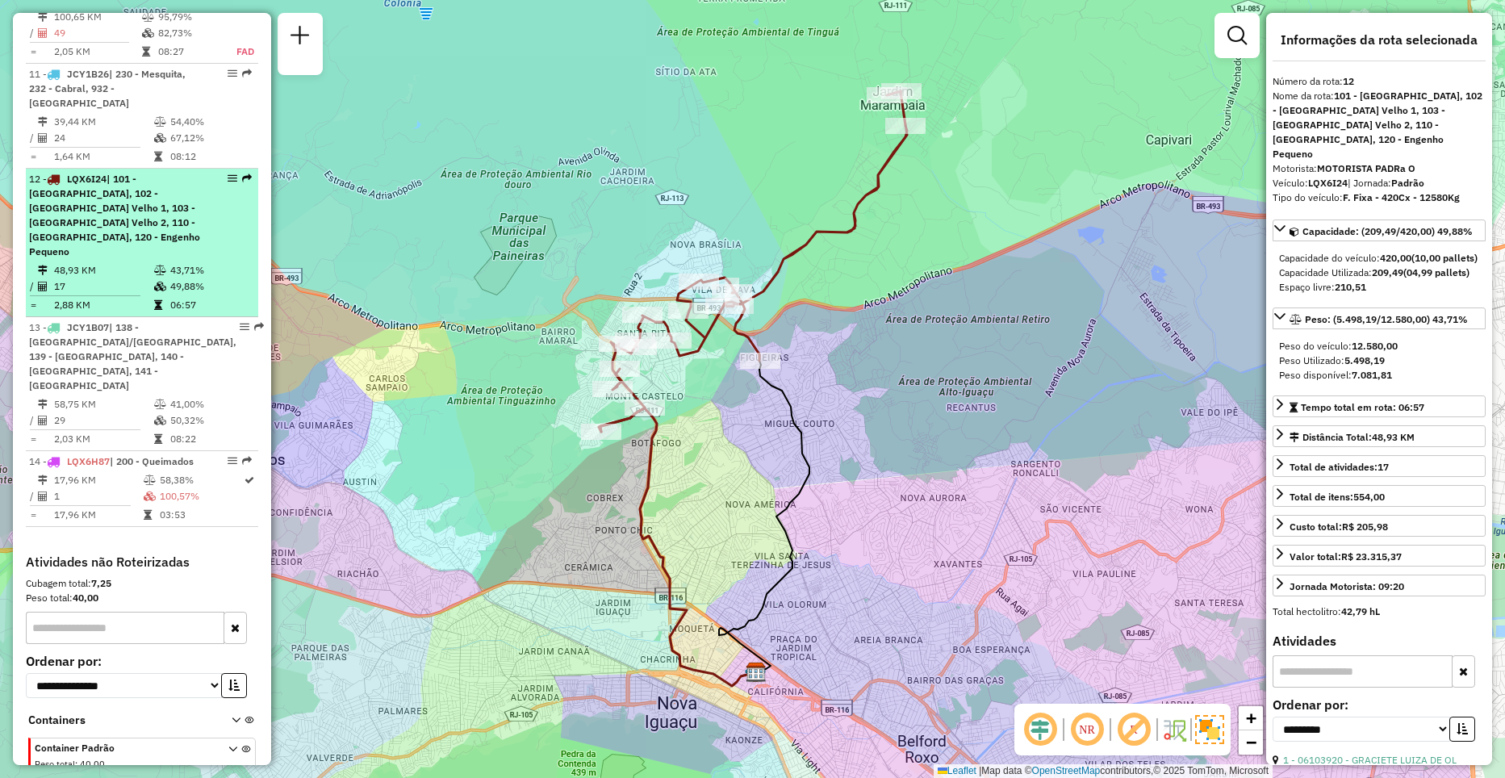
click at [220, 217] on li "12 - LQX6I24 | 101 - Geneciano, 102 - Iguaçu Velho 1, 103 - Iguaçu Velho 2, 110…" at bounding box center [142, 243] width 232 height 149
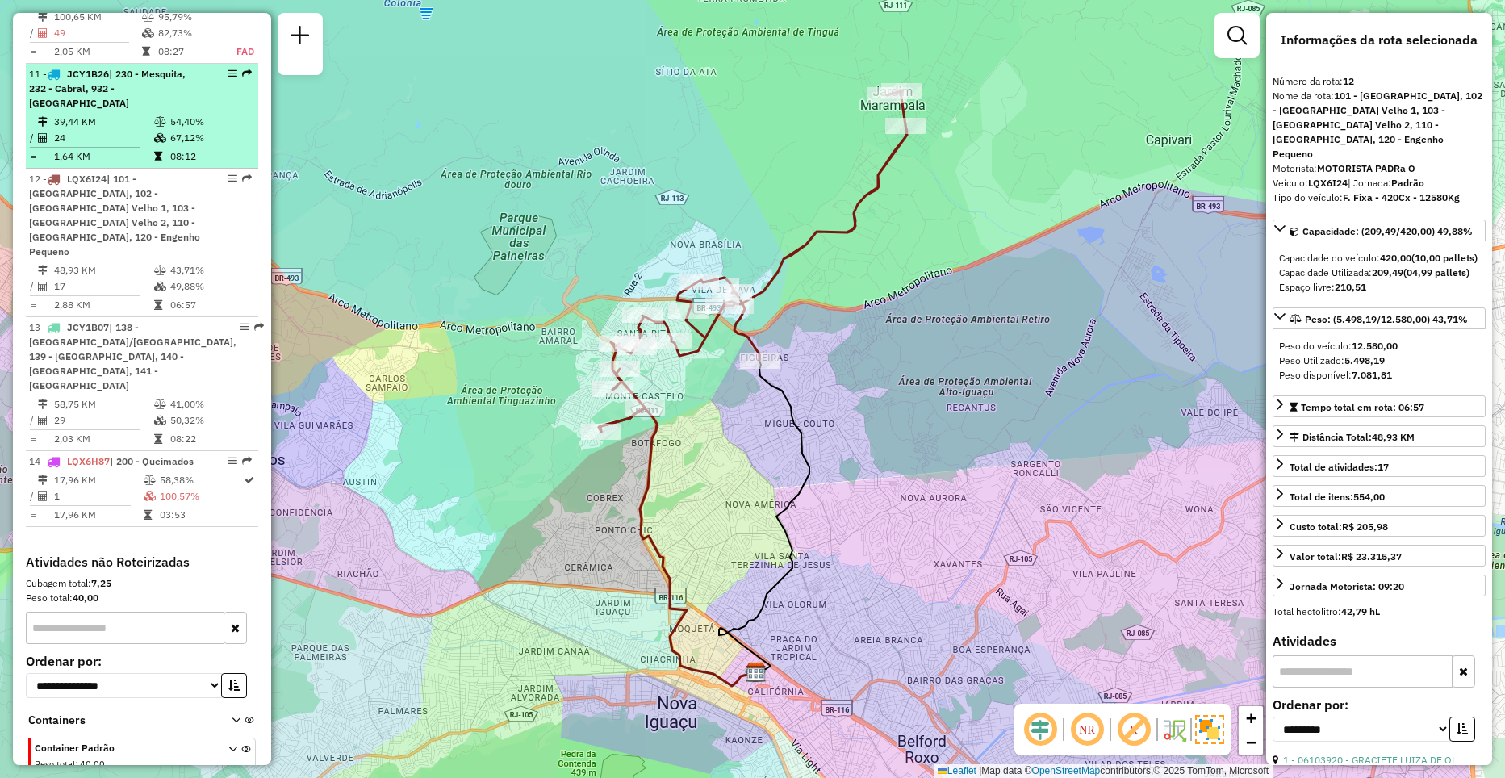
click at [115, 130] on td "24" at bounding box center [103, 138] width 100 height 16
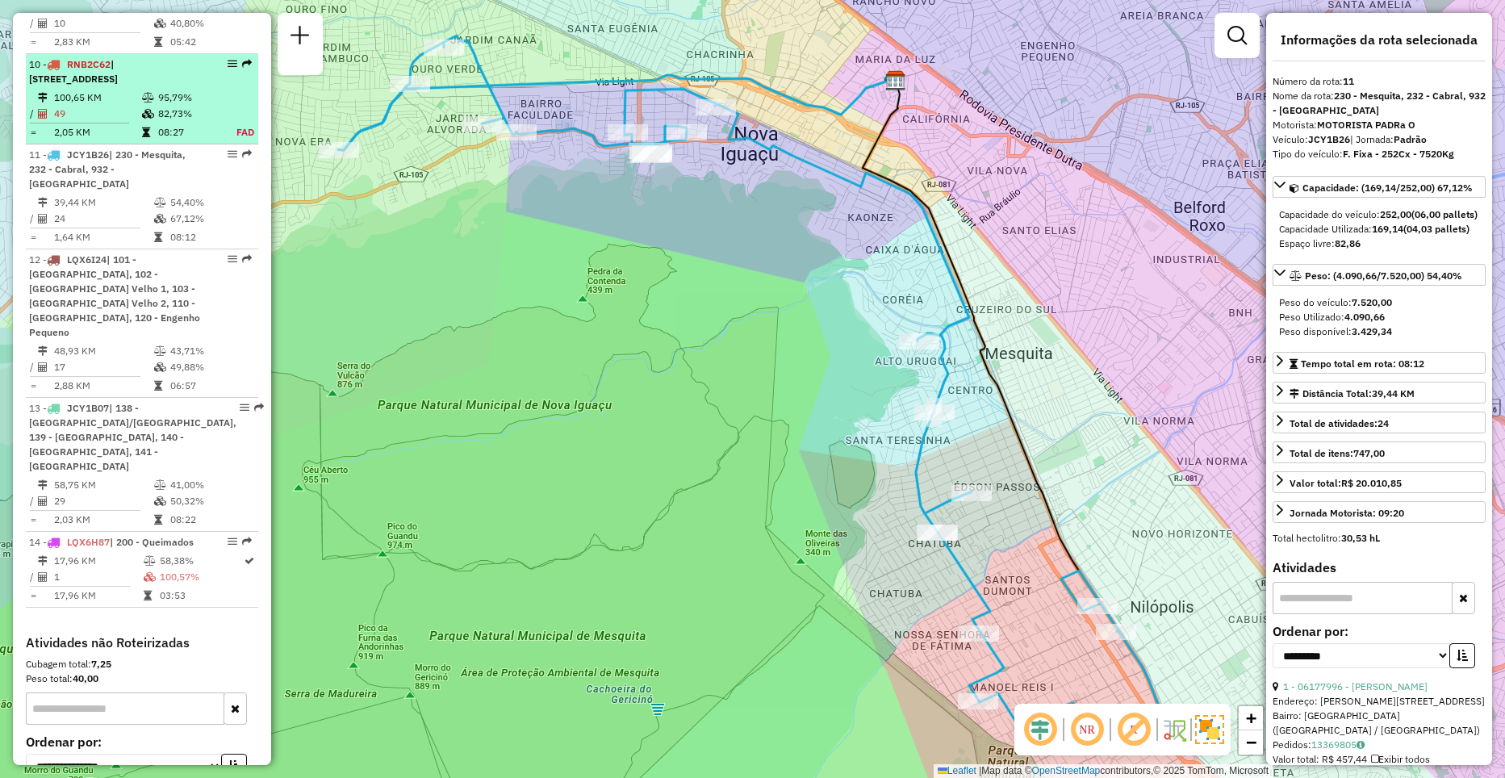
scroll to position [1325, 0]
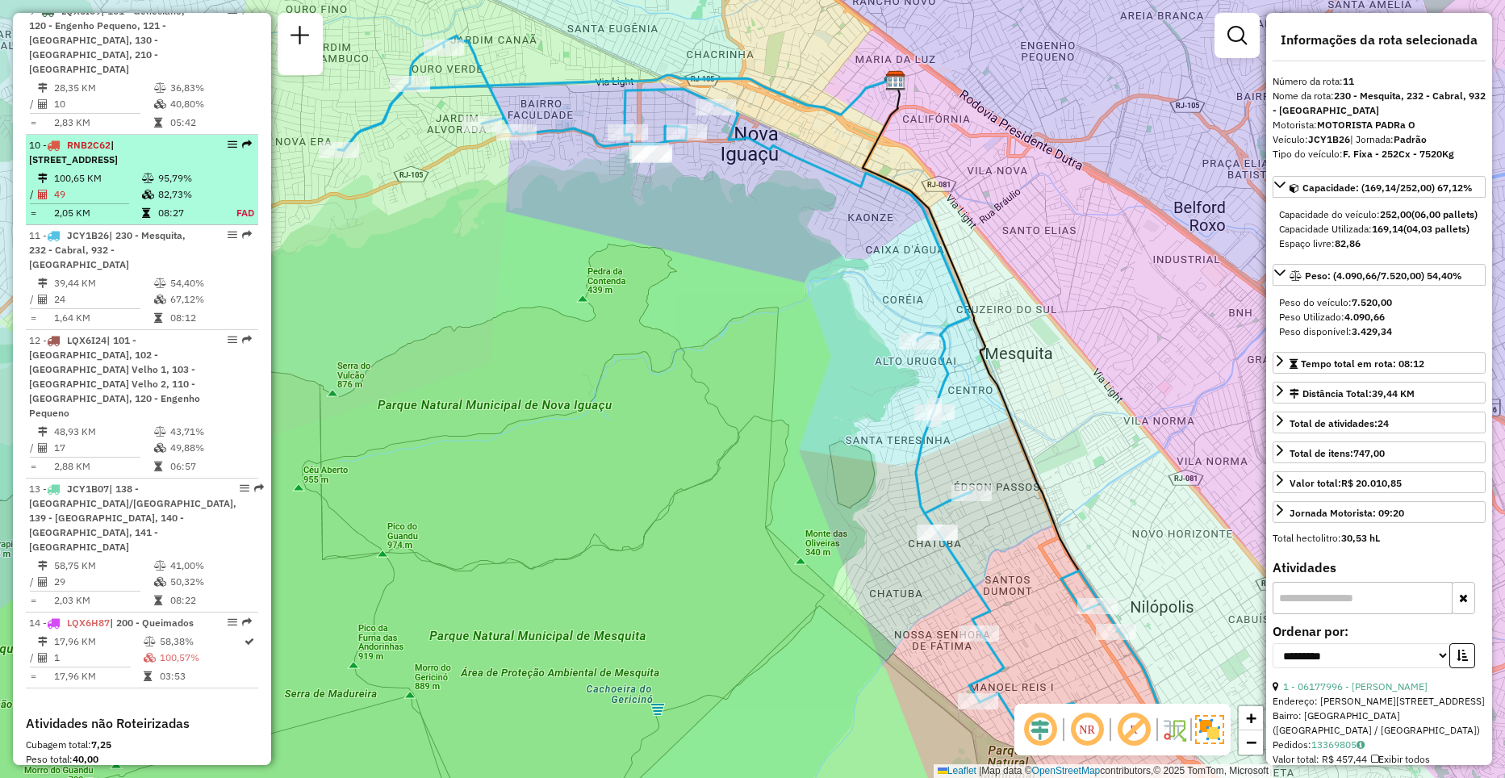
click at [143, 200] on td at bounding box center [149, 194] width 16 height 16
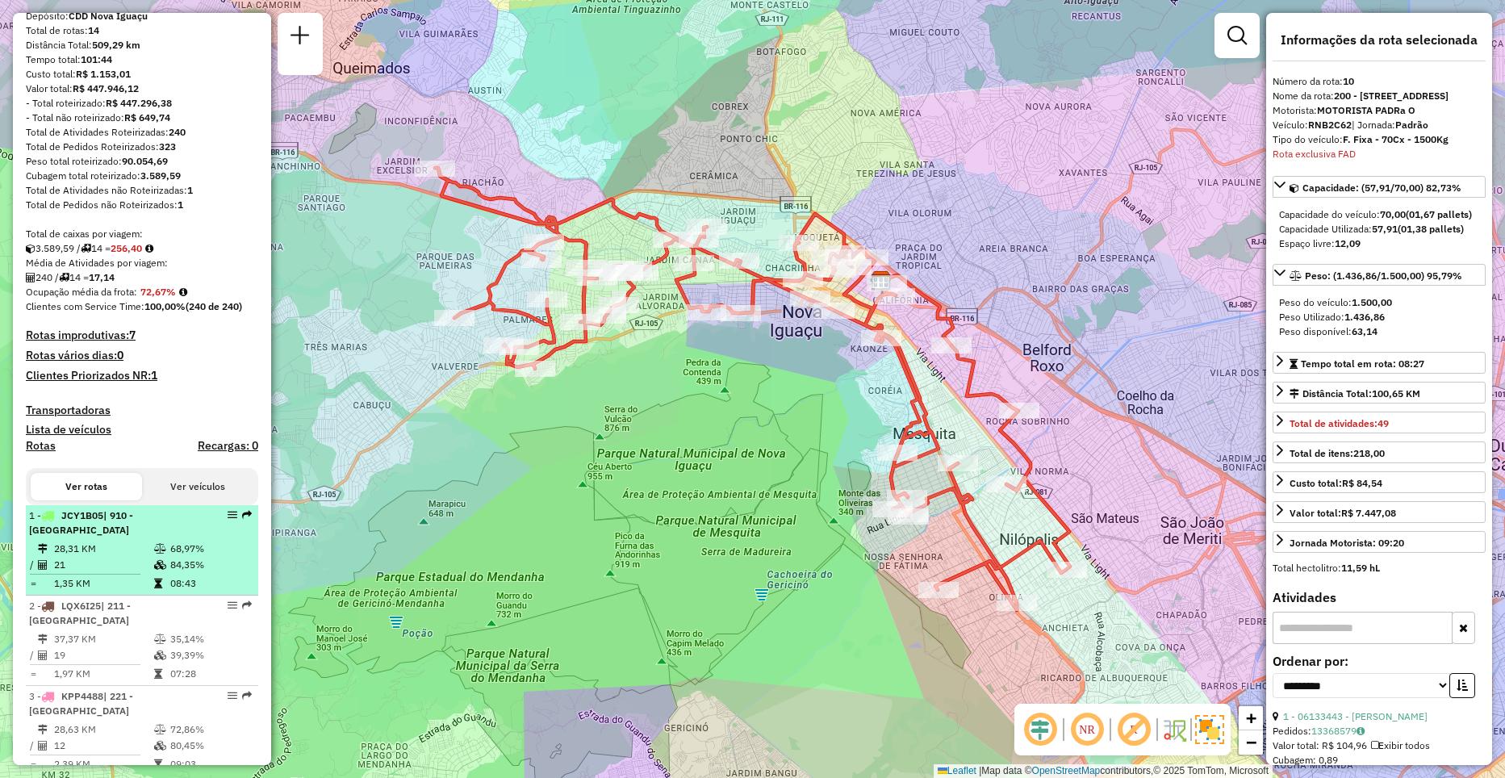
scroll to position [0, 0]
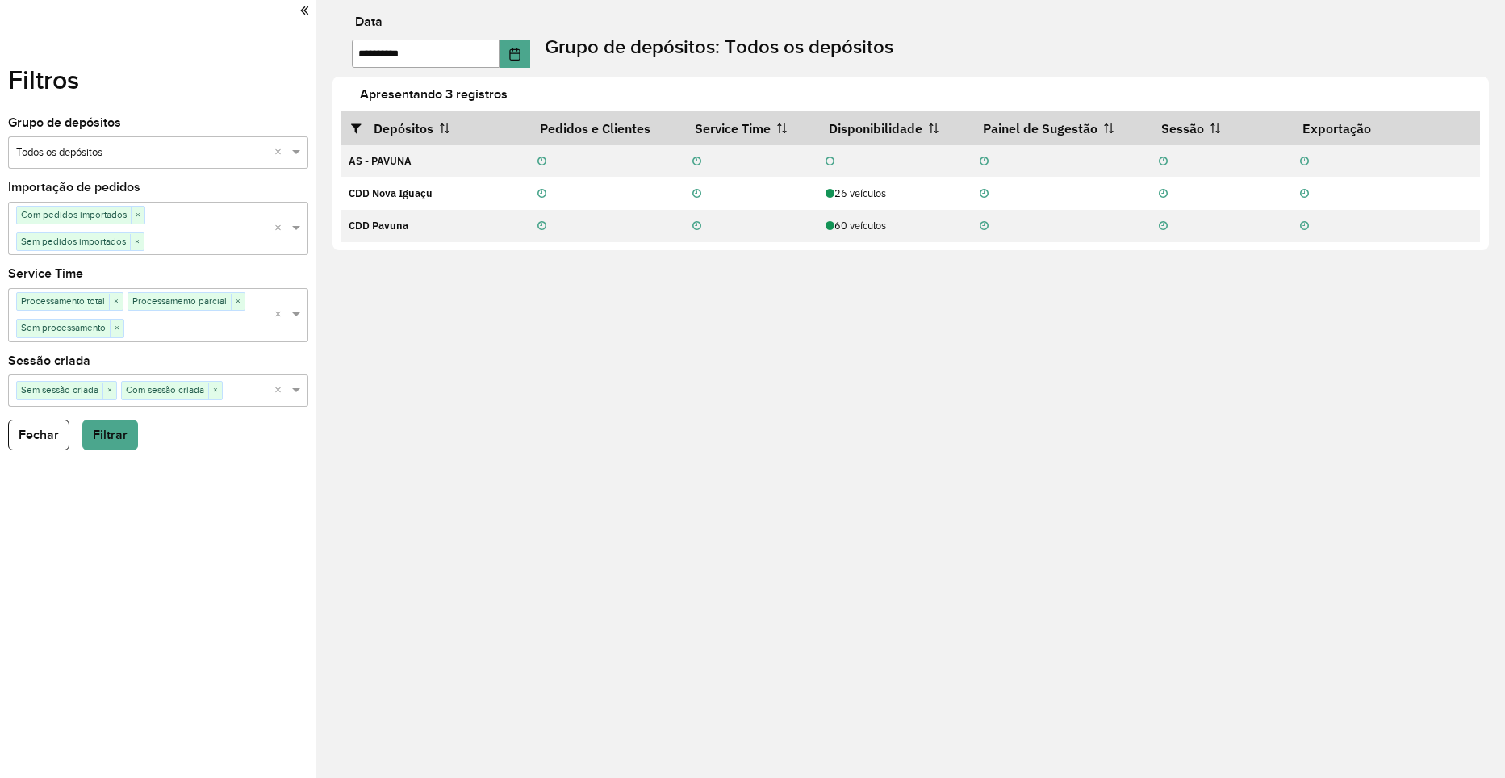
click at [34, 80] on label "Filtros" at bounding box center [43, 80] width 71 height 39
